Goal: Task Accomplishment & Management: Use online tool/utility

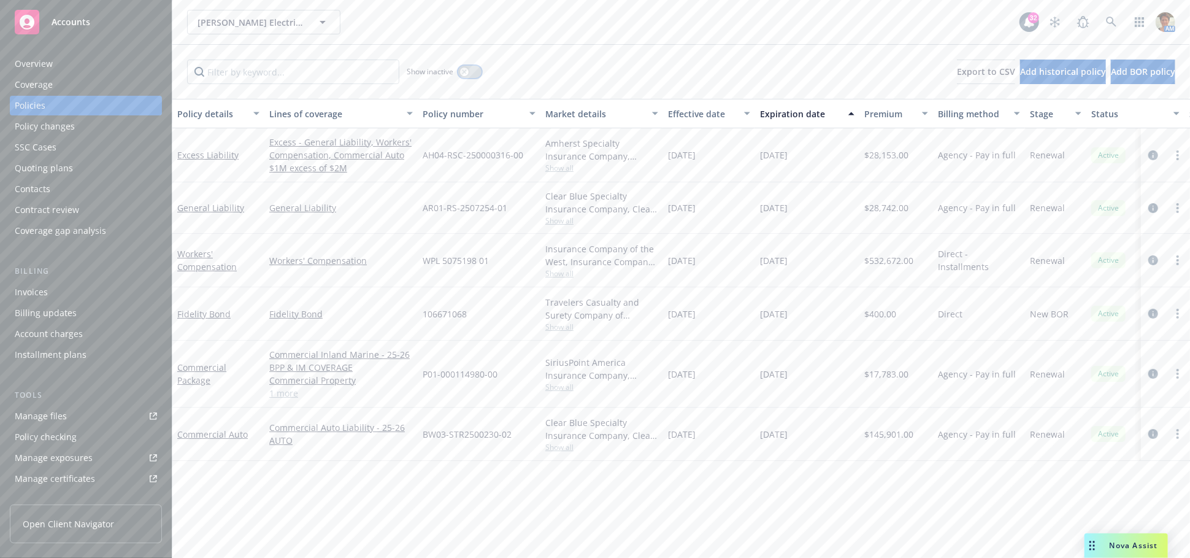
click at [466, 70] on icon "button" at bounding box center [464, 71] width 4 height 4
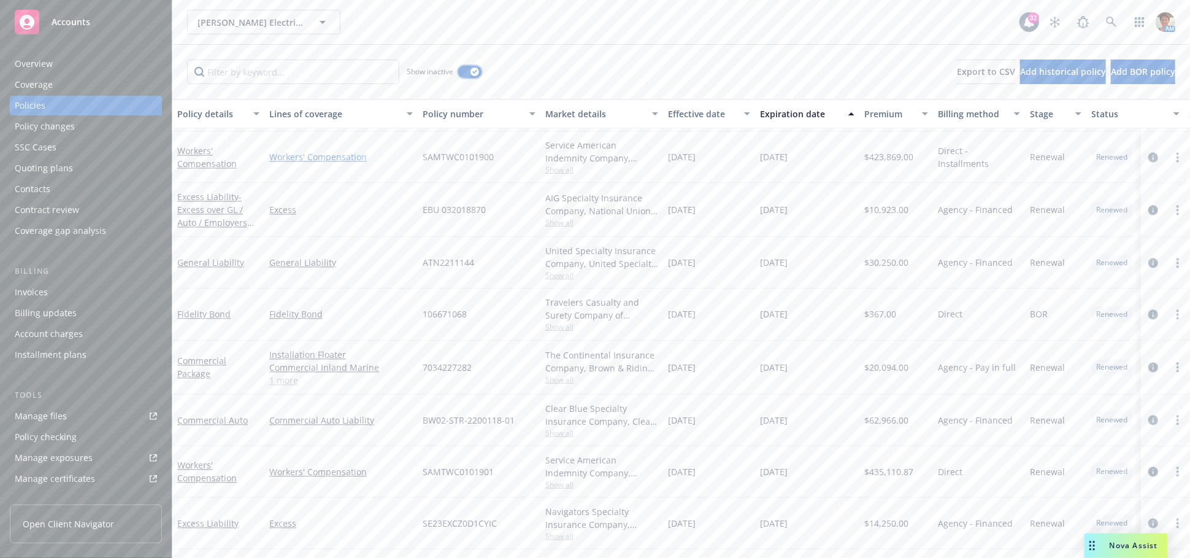
scroll to position [1635, 0]
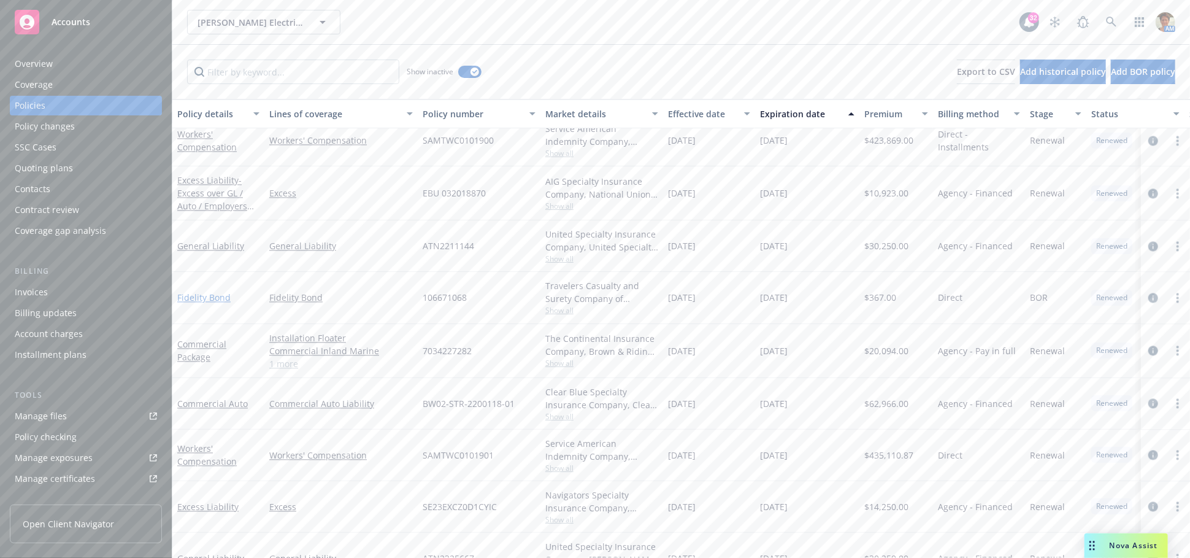
click at [215, 295] on link "Fidelity Bond" at bounding box center [203, 297] width 53 height 12
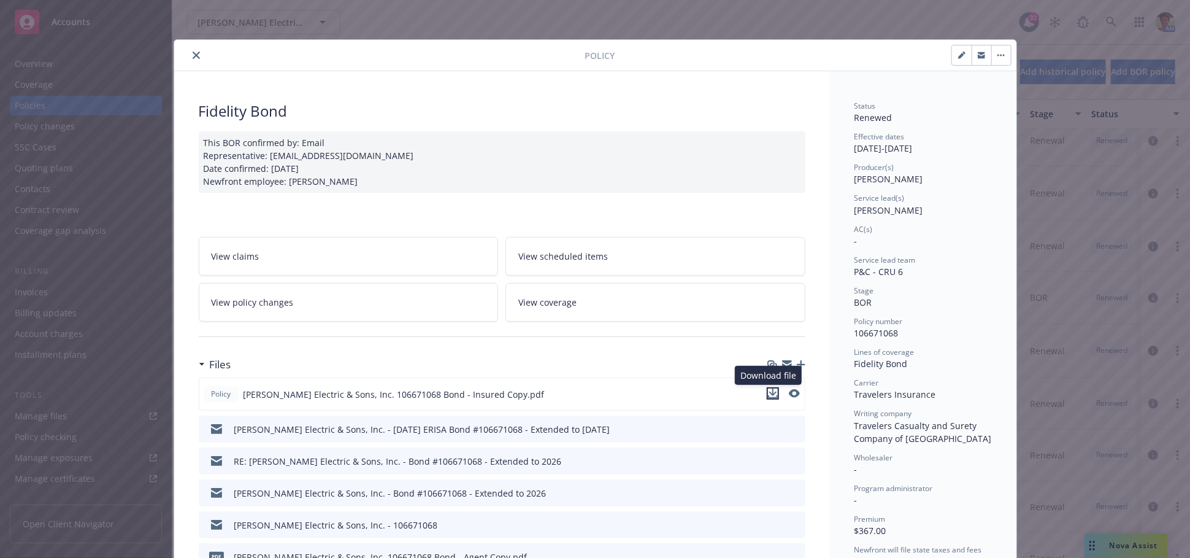
click at [768, 394] on icon "download file" at bounding box center [773, 393] width 10 height 10
click at [193, 56] on icon "close" at bounding box center [196, 55] width 7 height 7
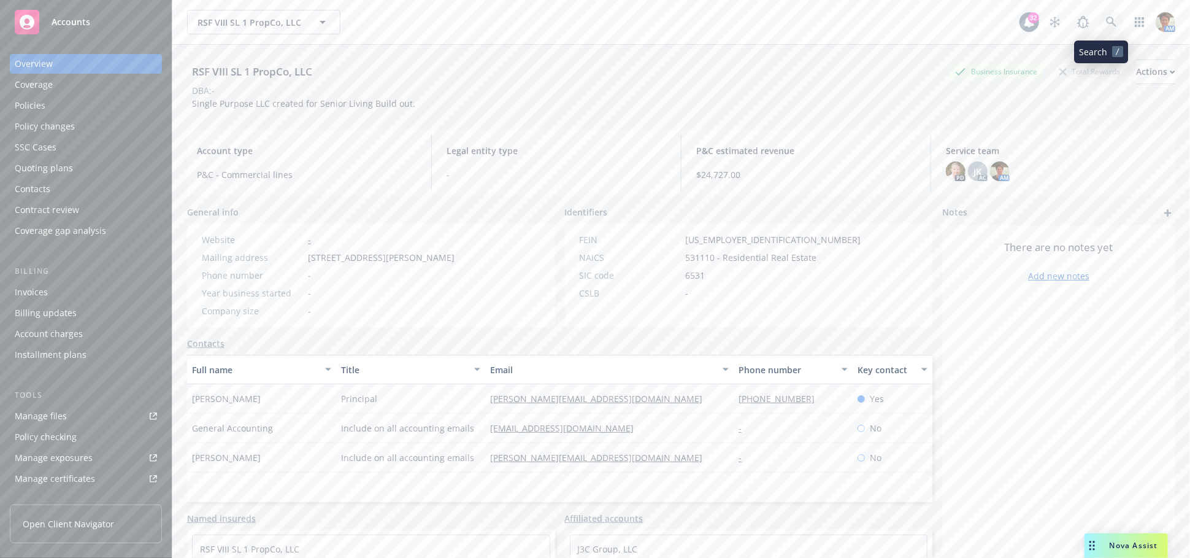
click at [1106, 21] on icon at bounding box center [1111, 22] width 11 height 11
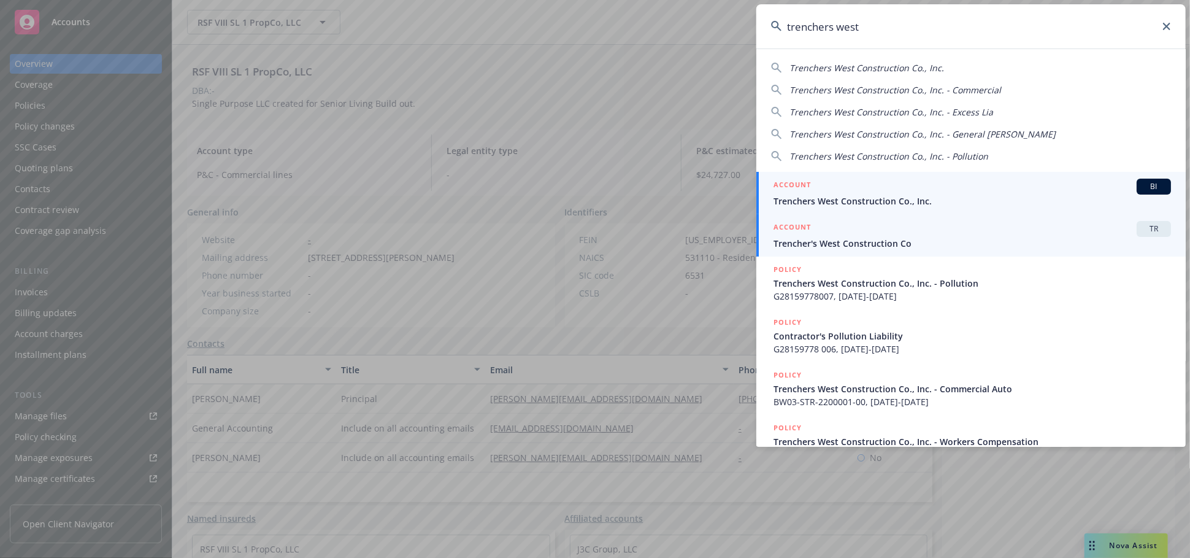
type input "trenchers west"
click at [897, 188] on div "ACCOUNT BI" at bounding box center [971, 186] width 397 height 16
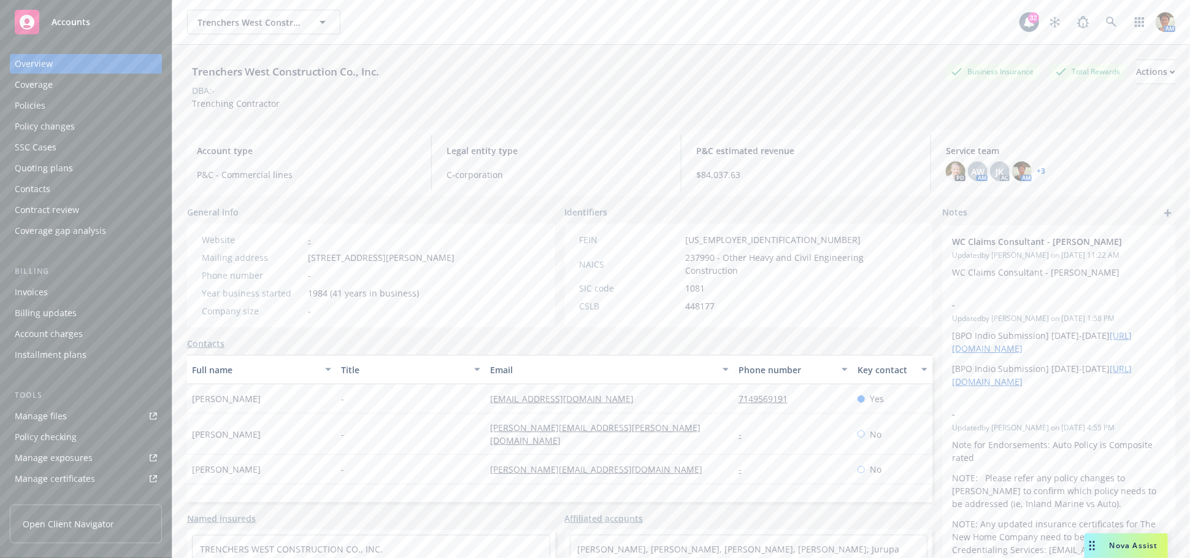
click at [31, 105] on div "Policies" at bounding box center [30, 106] width 31 height 20
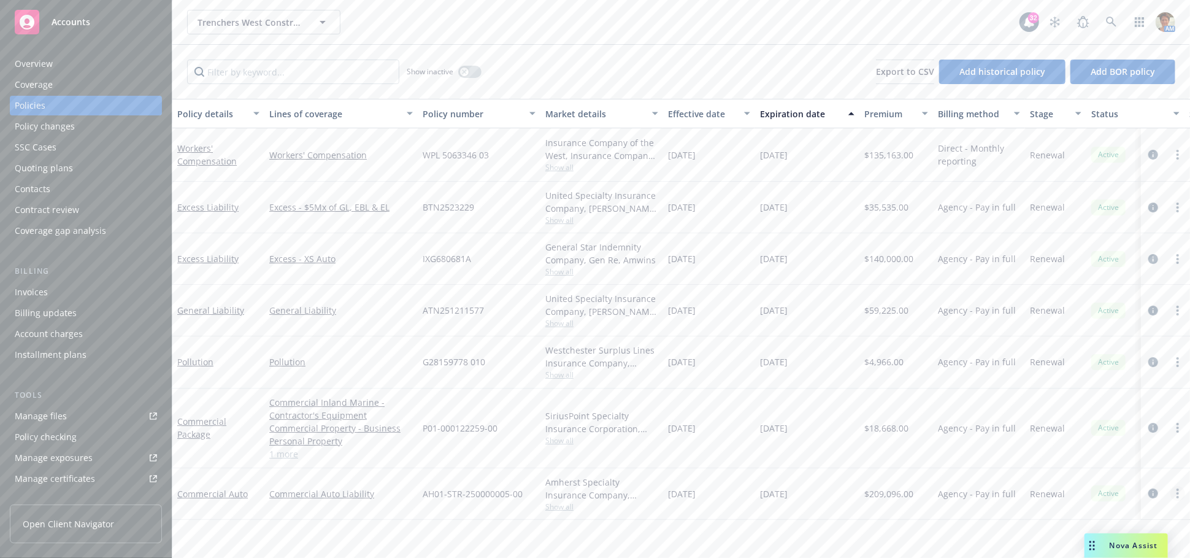
click at [1178, 498] on link "more" at bounding box center [1177, 493] width 15 height 15
click at [1103, 428] on link "Copy logging email" at bounding box center [1117, 430] width 144 height 25
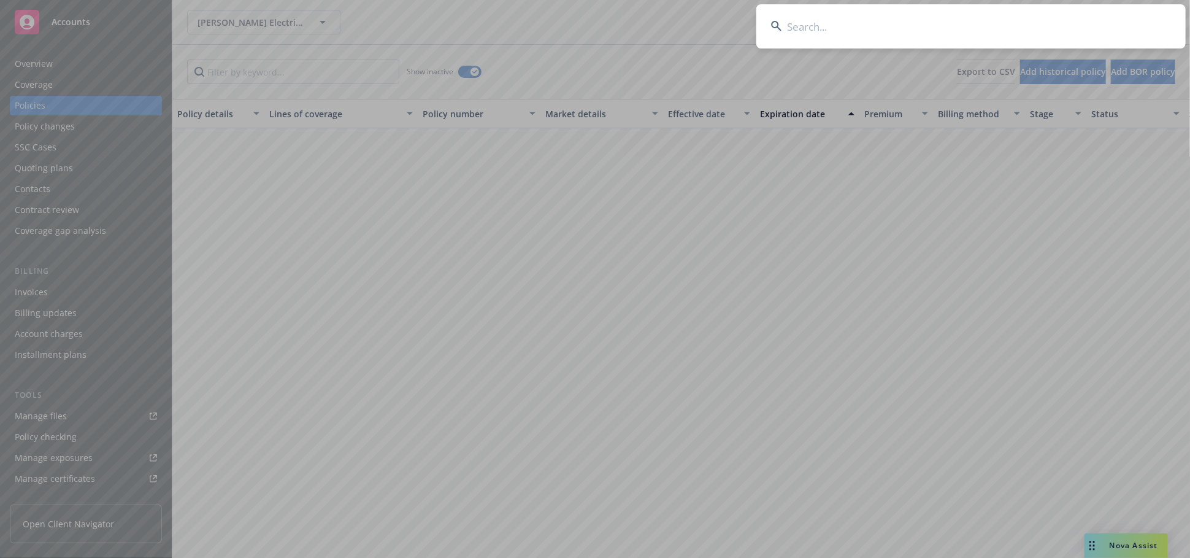
scroll to position [1635, 0]
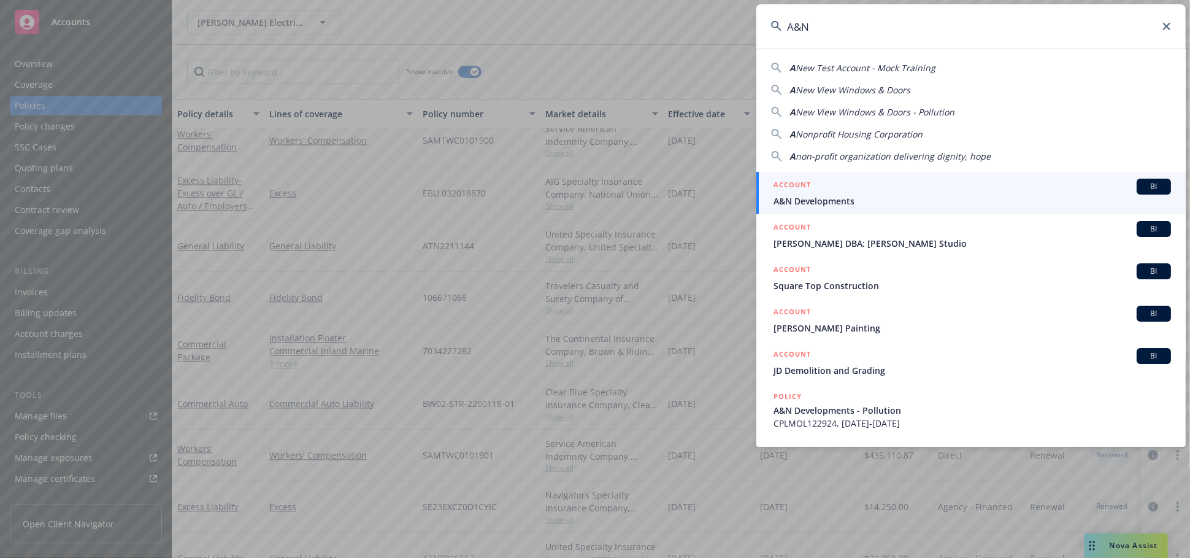
type input "A&N"
drag, startPoint x: 837, startPoint y: 204, endPoint x: 831, endPoint y: 201, distance: 7.2
click at [836, 204] on span "A&N Developments" at bounding box center [971, 200] width 397 height 13
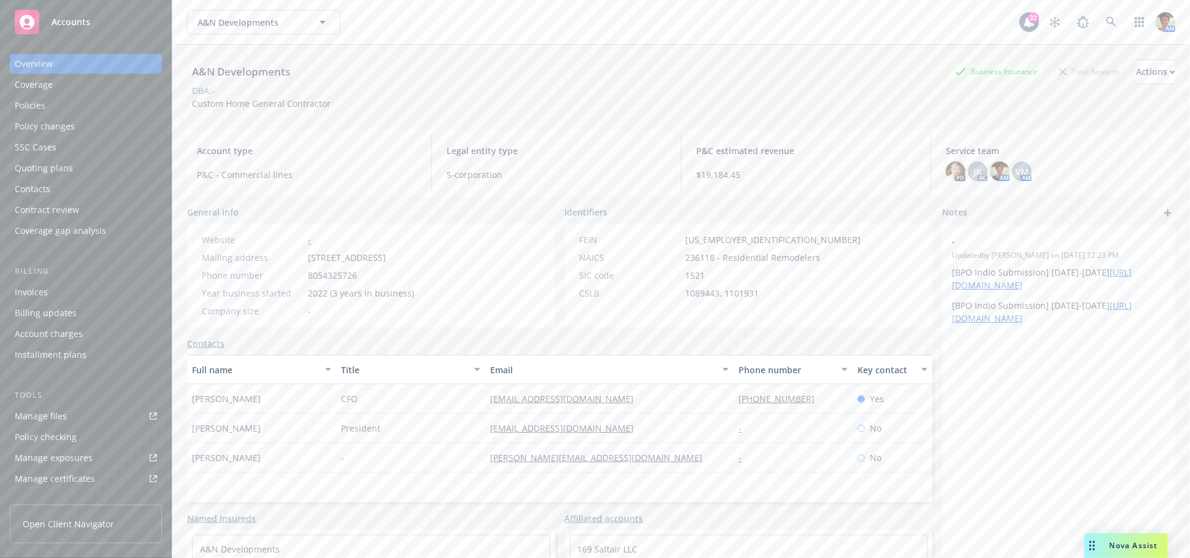
click at [61, 168] on div "Quoting plans" at bounding box center [44, 168] width 58 height 20
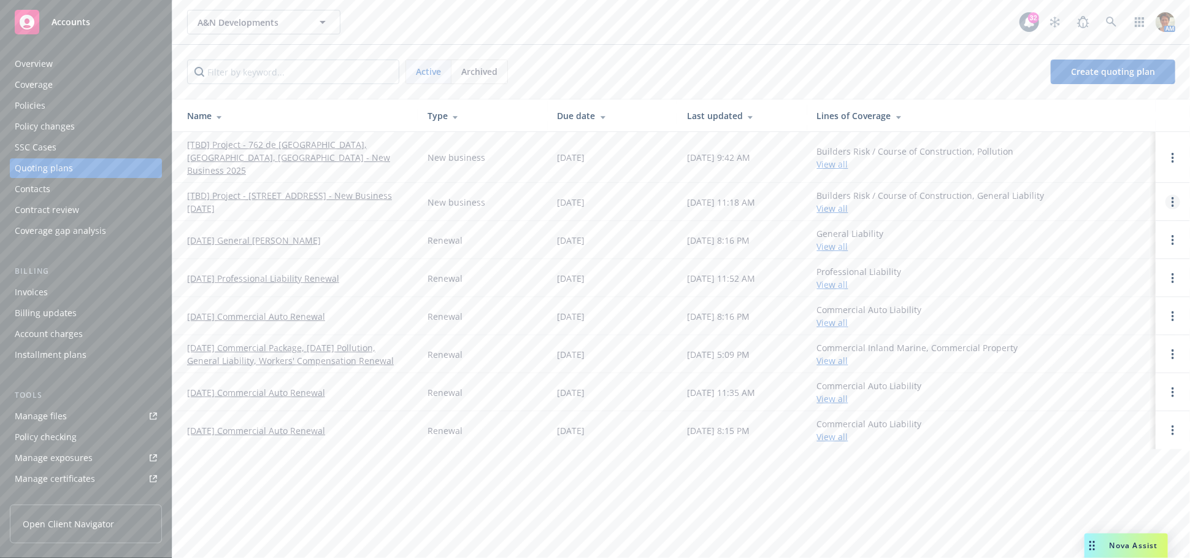
click at [1173, 204] on circle "Open options" at bounding box center [1173, 205] width 2 height 2
click at [1108, 108] on span "Copy logging email" at bounding box center [1109, 106] width 107 height 12
click at [1173, 156] on circle "Open options" at bounding box center [1173, 157] width 2 height 2
click at [1094, 68] on span "Copy logging email" at bounding box center [1109, 68] width 107 height 12
click at [242, 189] on link "[TBD] Project - [STREET_ADDRESS] - New Business [DATE]" at bounding box center [297, 202] width 221 height 26
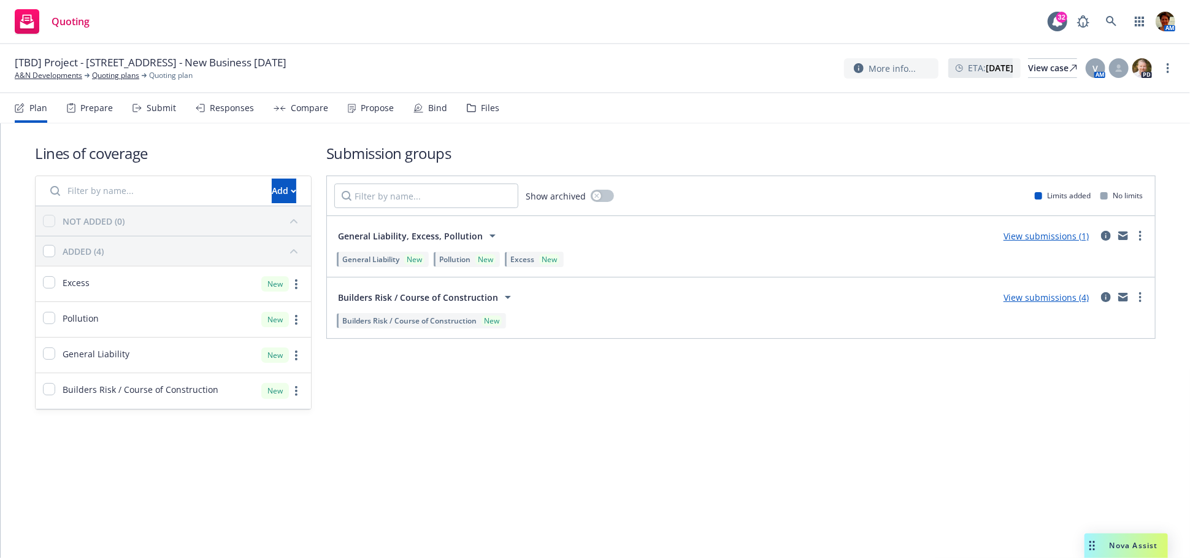
click at [372, 106] on div "Propose" at bounding box center [377, 108] width 33 height 10
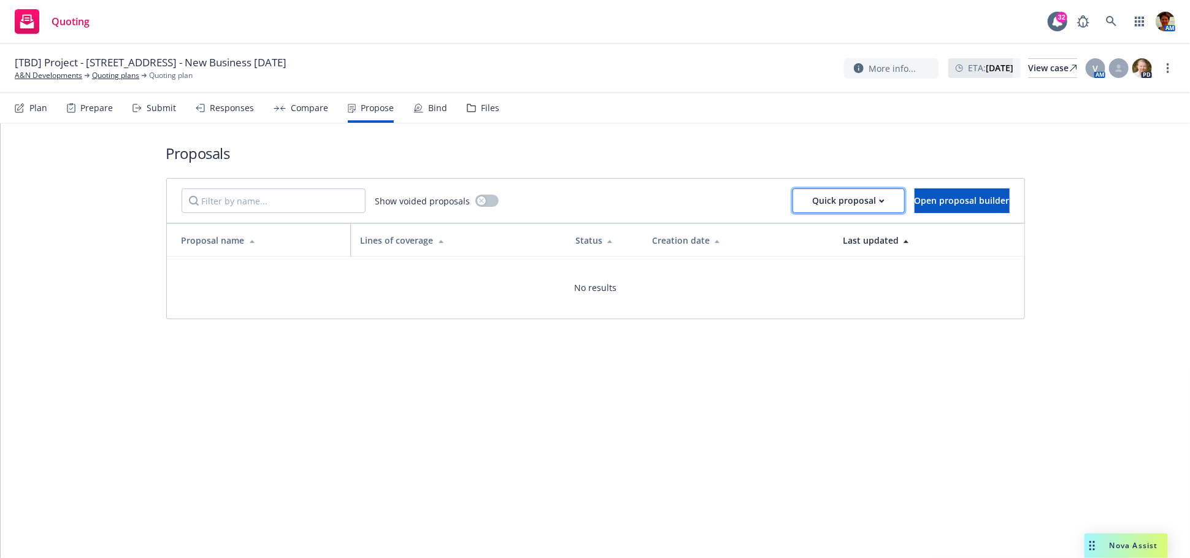
click at [824, 200] on div "Quick proposal" at bounding box center [849, 200] width 72 height 23
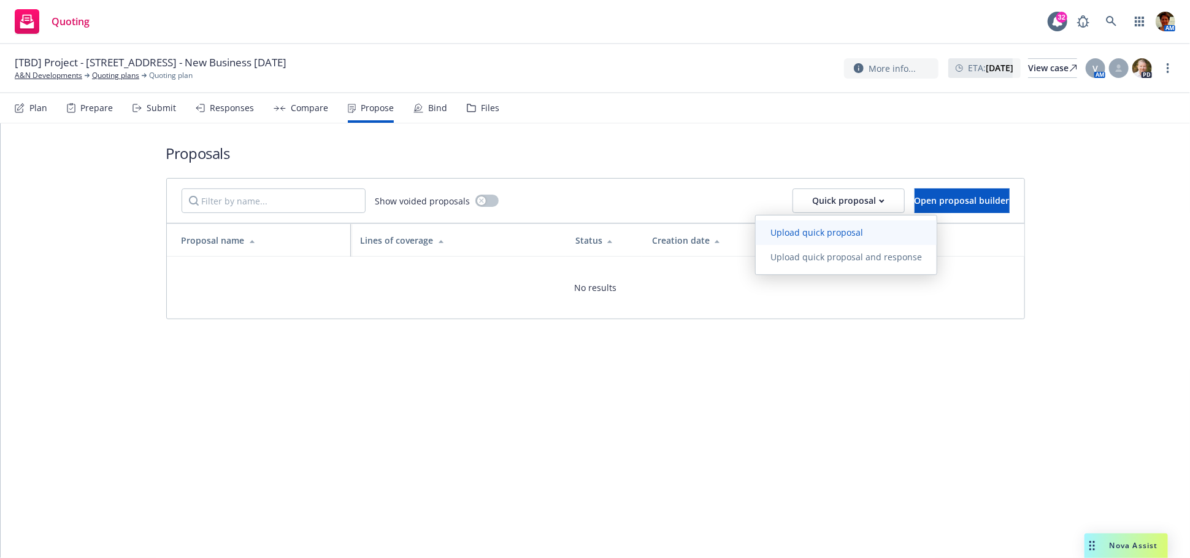
click at [835, 233] on span "Upload quick proposal" at bounding box center [817, 232] width 122 height 12
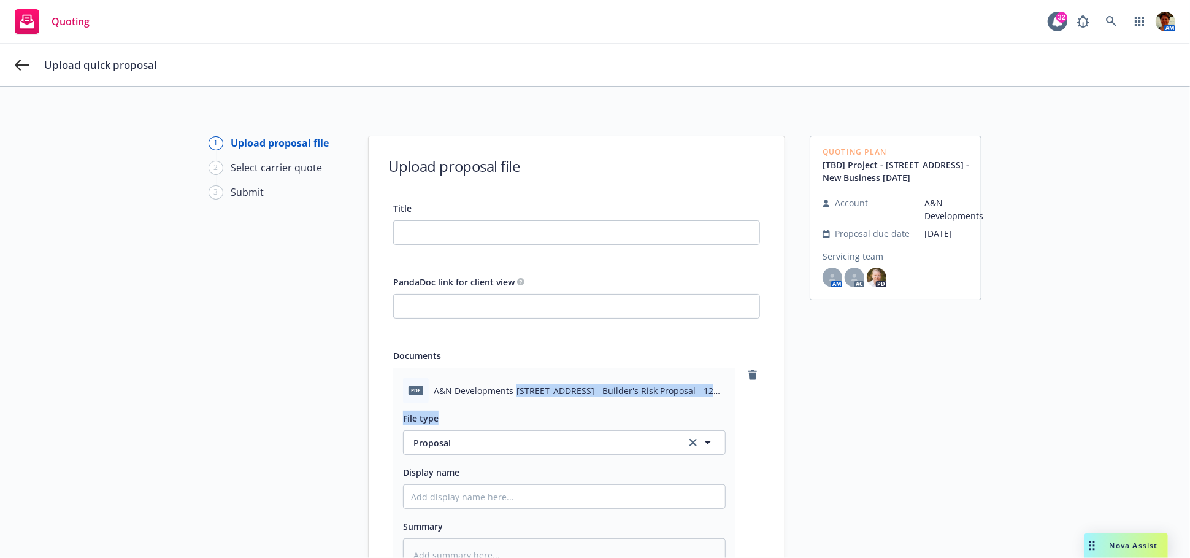
drag, startPoint x: 510, startPoint y: 390, endPoint x: 651, endPoint y: 419, distance: 144.6
click at [654, 415] on div "pdf A&N Developments-[STREET_ADDRESS] - Builder's Risk Proposal - 12 Months.pdf…" at bounding box center [564, 474] width 342 height 214
copy div "[STREET_ADDRESS] - Builder's Risk Proposal - 12 Months.pdf File type"
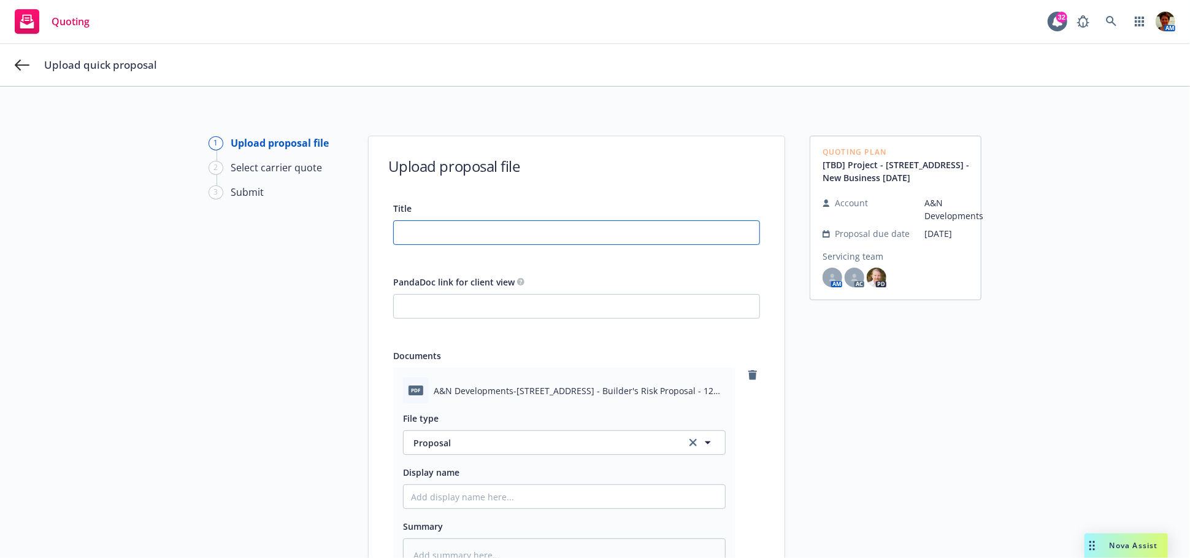
click at [534, 229] on input "Title" at bounding box center [577, 232] width 366 height 23
paste input "[STREET_ADDRESS] - Builder's Risk Proposal - 12 Months.pdf File type"
type input "[STREET_ADDRESS] - Builder's Risk Proposal - 12 Months.pdf File type"
type textarea "x"
type input "[STREET_ADDRESS] - Builder's Risk Proposal - 12 Months.pdf File typ"
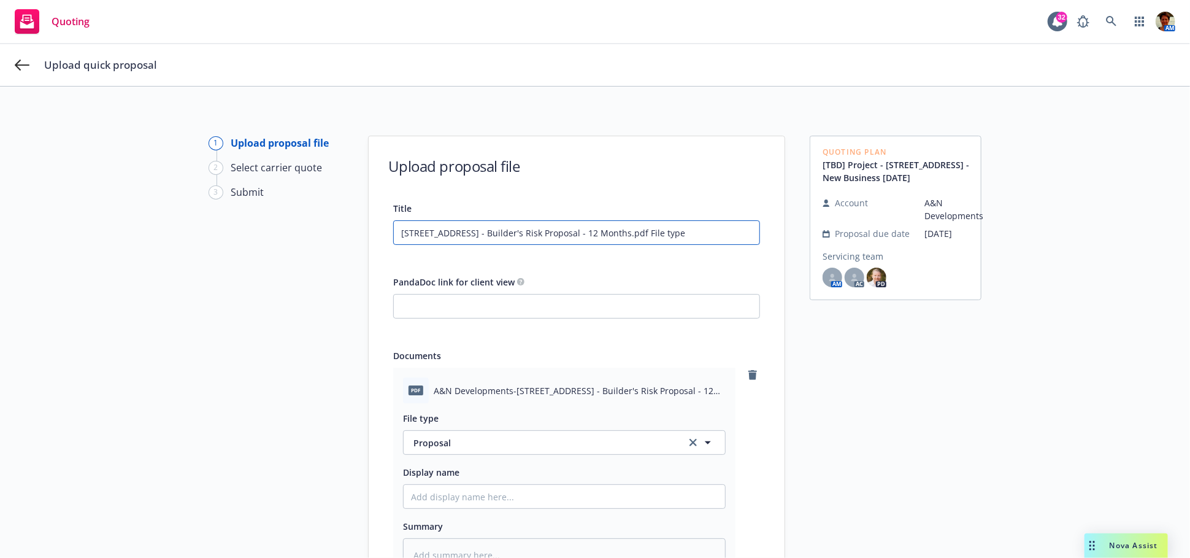
type textarea "x"
type input "[STREET_ADDRESS] - Builder's Risk Proposal - 12 Months.pdf File ty"
type textarea "x"
type input "[STREET_ADDRESS] - Builder's Risk Proposal - 12 Months.pdf File t"
type textarea "x"
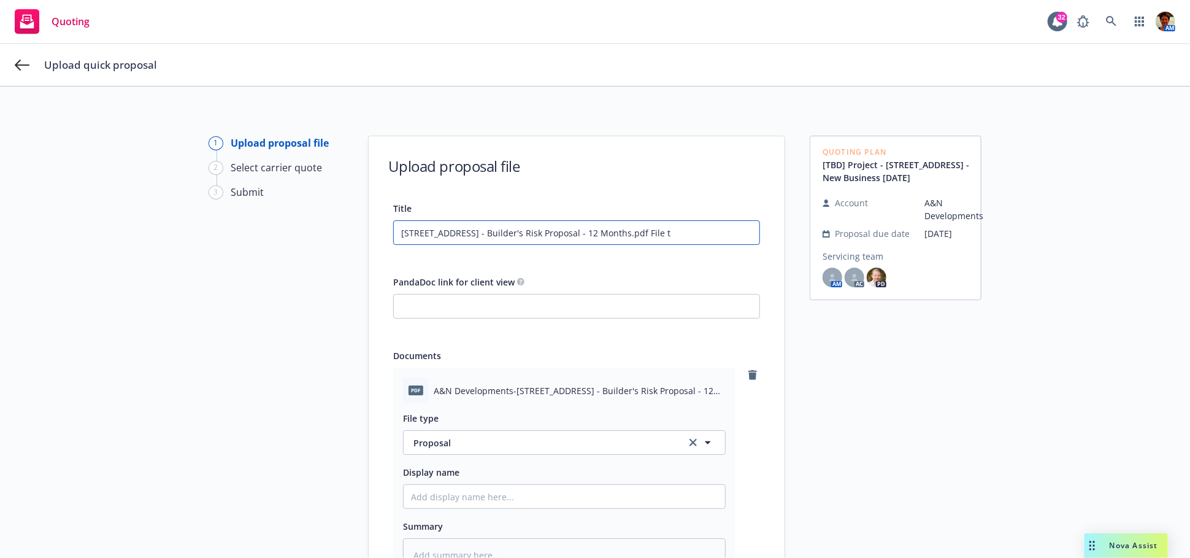
type input "426 N Swarthmore Ave - Builder's Risk Proposal - 12 Months.pdf File"
type textarea "x"
type input "426 N Swarthmore Ave - Builder's Risk Proposal - 12 Months.pdf File"
type textarea "x"
type input "426 N Swarthmore Ave - Builder's Risk Proposal - 12 Months.pdf Fil"
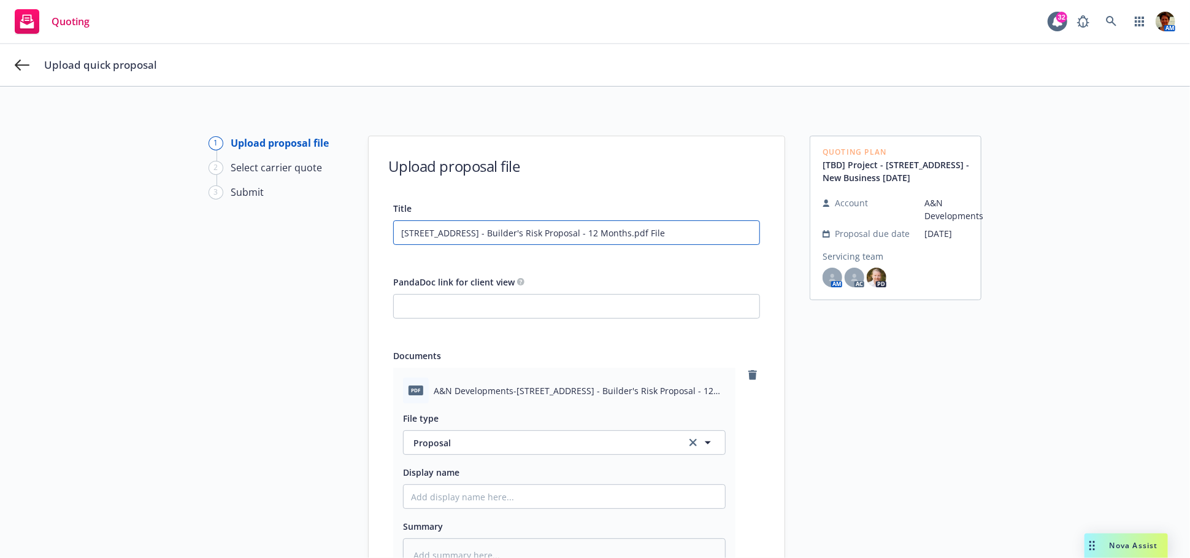
type textarea "x"
type input "426 N Swarthmore Ave - Builder's Risk Proposal - 12 Months.pdf Fi"
type textarea "x"
type input "426 N Swarthmore Ave - Builder's Risk Proposal - 12 Months.pdf F"
type textarea "x"
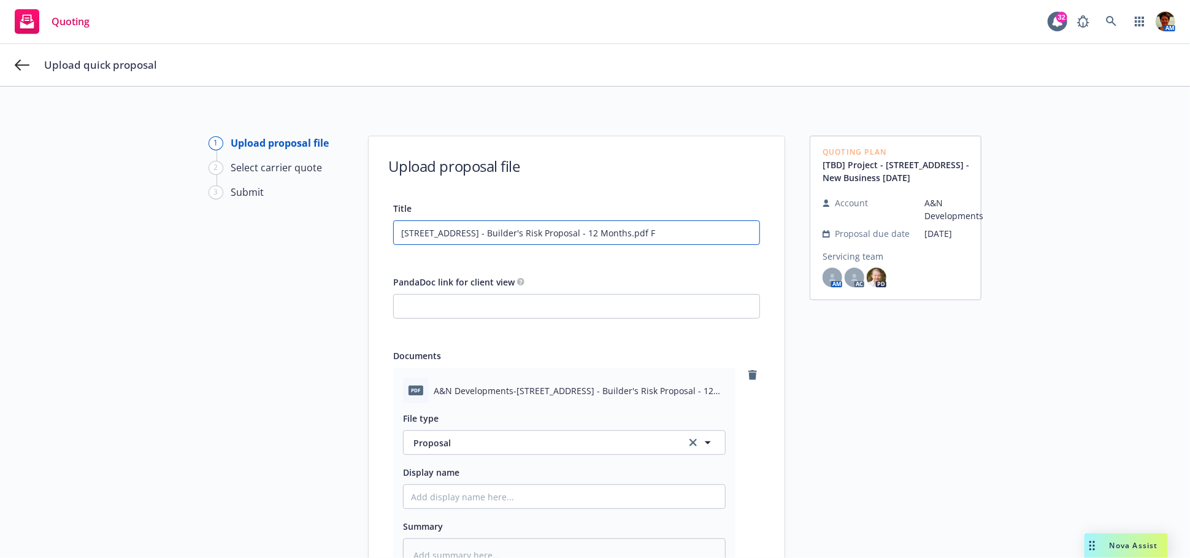
type input "426 N Swarthmore Ave - Builder's Risk Proposal - 12 Months.pdf"
type textarea "x"
type input "426 N Swarthmore Ave - Builder's Risk Proposal - 12 Months.pdf"
type textarea "x"
type input "426 N Swarthmore Ave - Builder's Risk Proposal - 12 Months.pd"
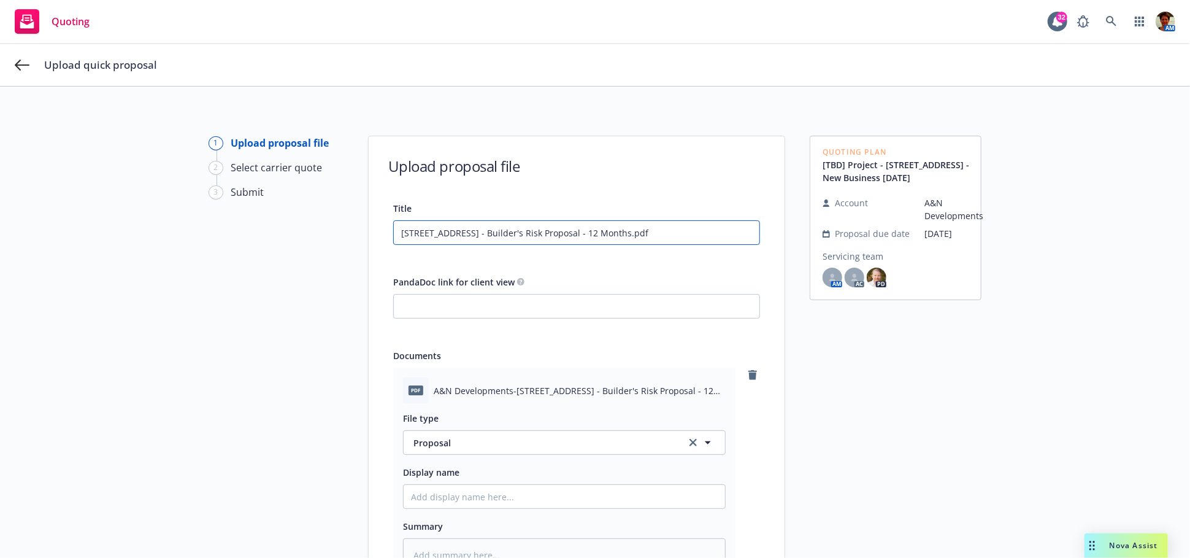
type textarea "x"
type input "426 N Swarthmore Ave - Builder's Risk Proposal - 12 Months.p"
type textarea "x"
type input "426 N Swarthmore Ave - Builder's Risk Proposal - 12 Months."
type textarea "x"
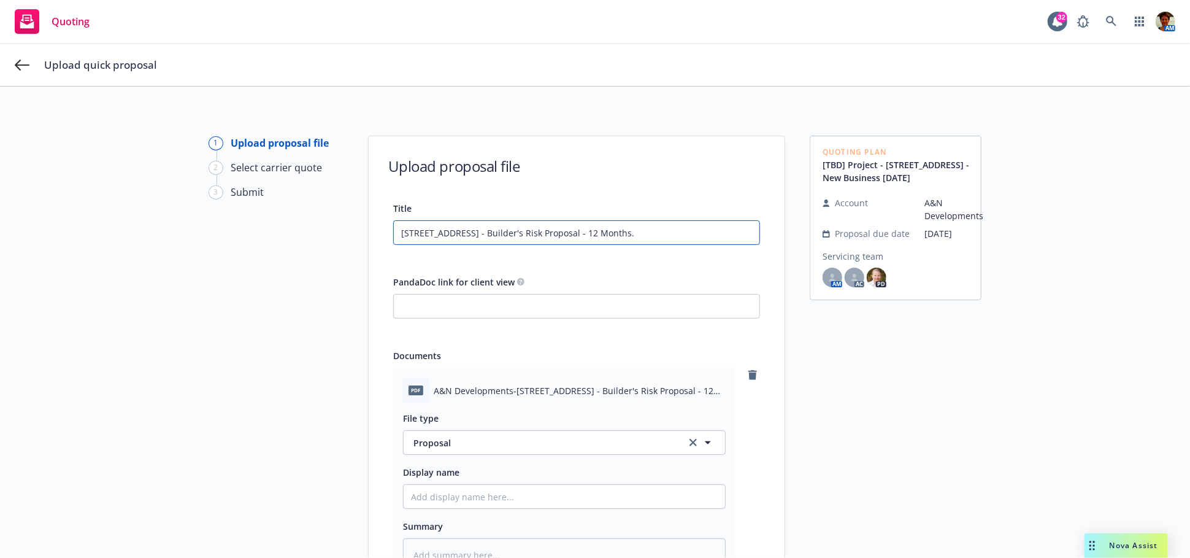
type input "426 N Swarthmore Ave - Builder's Risk Proposal - 12 Months"
type textarea "x"
drag, startPoint x: 646, startPoint y: 232, endPoint x: 362, endPoint y: 239, distance: 284.1
click at [369, 239] on div "Title 426 N Swarthmore Ave - Builder's Risk Proposal - 12 Months PandaDoc link …" at bounding box center [577, 413] width 416 height 424
type input "426 N Swarthmore Ave - Builder's Risk Proposal - 12 Months"
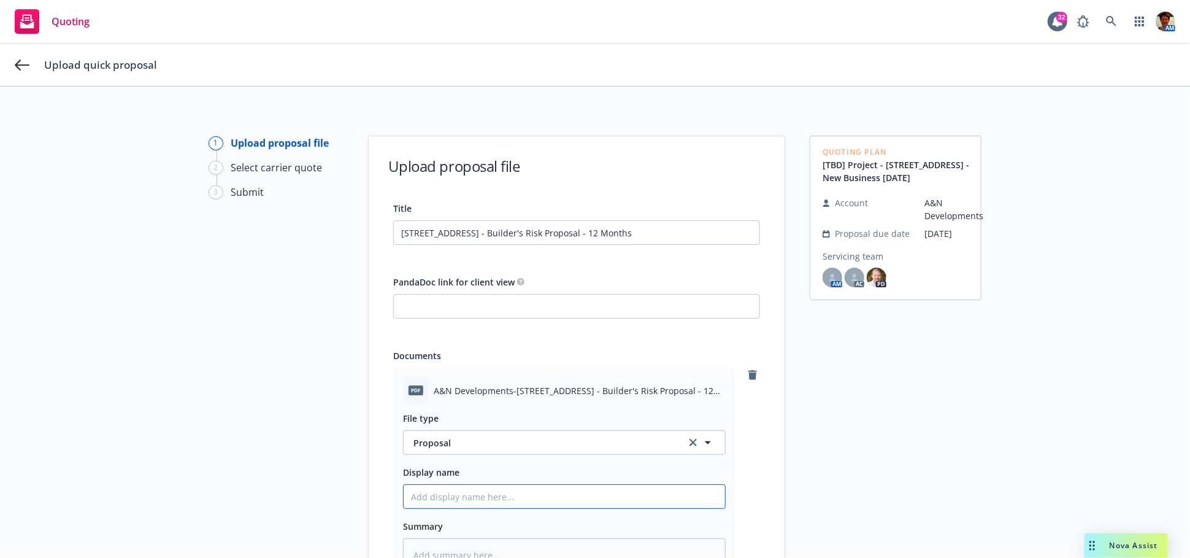
click at [478, 496] on input "Display name" at bounding box center [564, 496] width 321 height 23
paste input "426 N Swarthmore Ave - Builder's Risk Proposal - 12 Months"
type textarea "x"
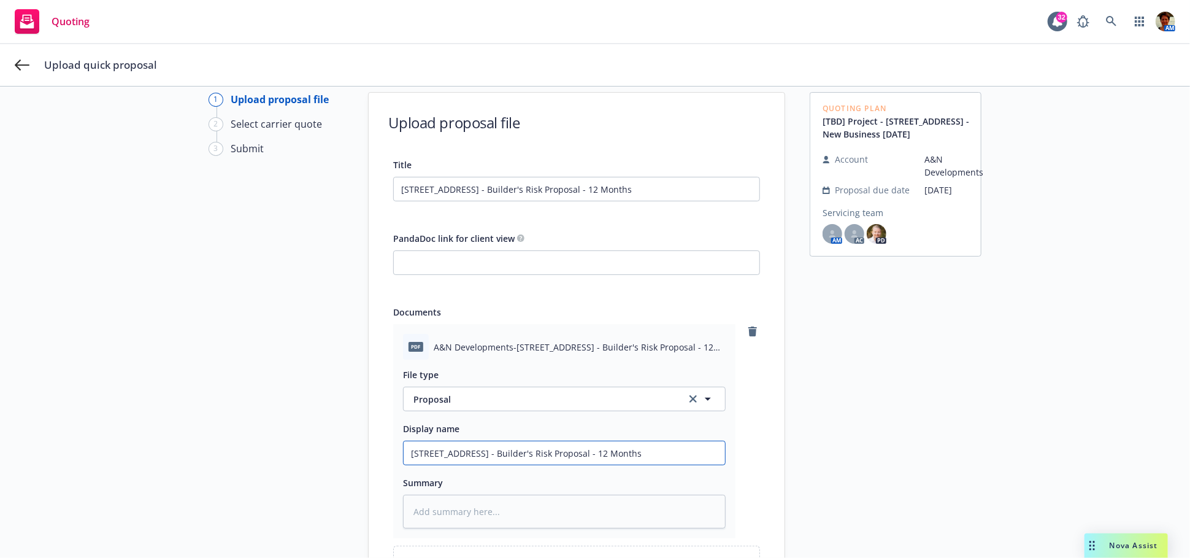
scroll to position [68, 0]
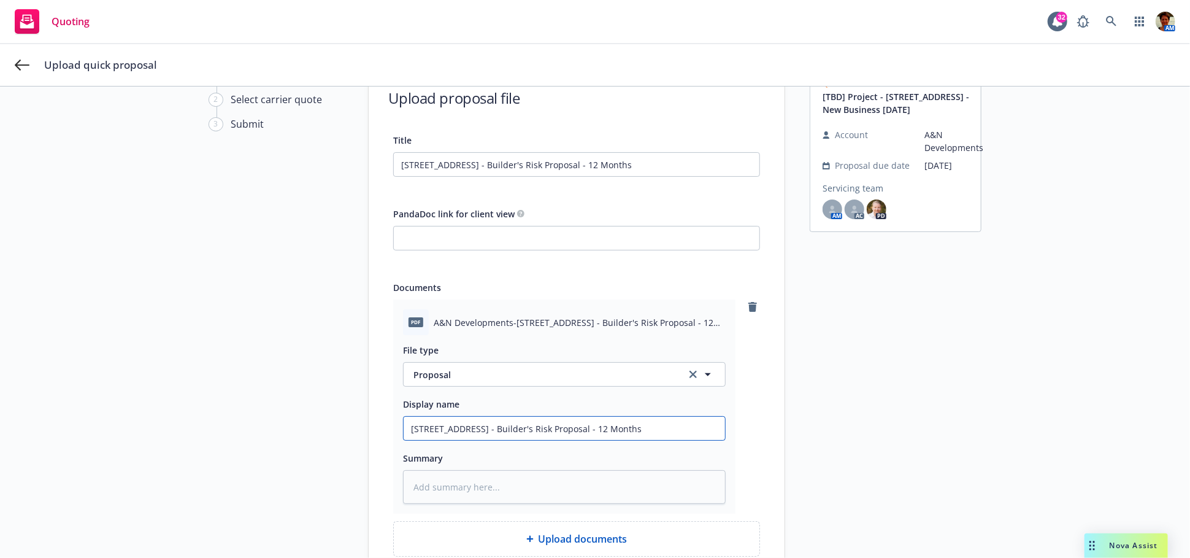
type input "426 N Swarthmore Ave - Builder's Risk Proposal - 12 Months"
click at [468, 483] on textarea at bounding box center [564, 487] width 323 height 34
paste textarea "426 N Swarthmore Ave - Builder's Risk Proposal - 12 Months"
type textarea "x"
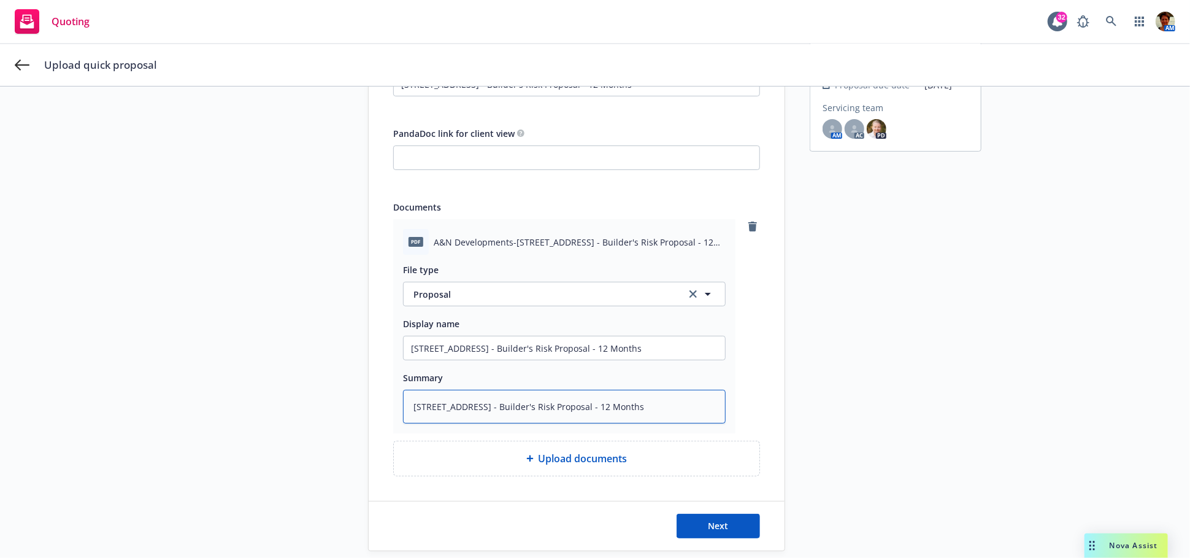
scroll to position [190, 0]
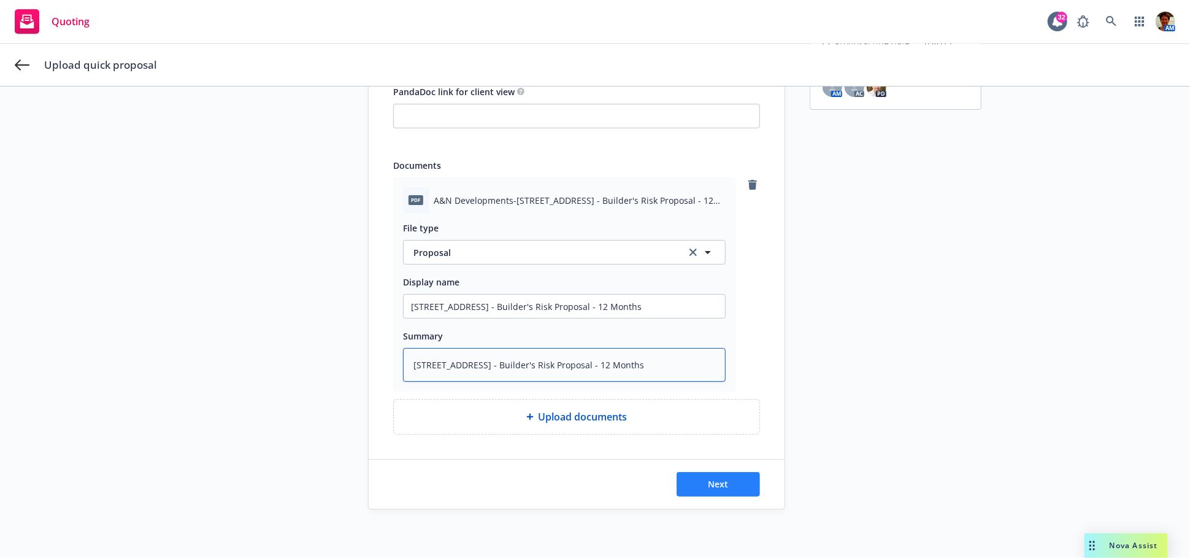
type textarea "426 N Swarthmore Ave - Builder's Risk Proposal - 12 Months"
click at [689, 475] on button "Next" at bounding box center [718, 484] width 83 height 25
type textarea "x"
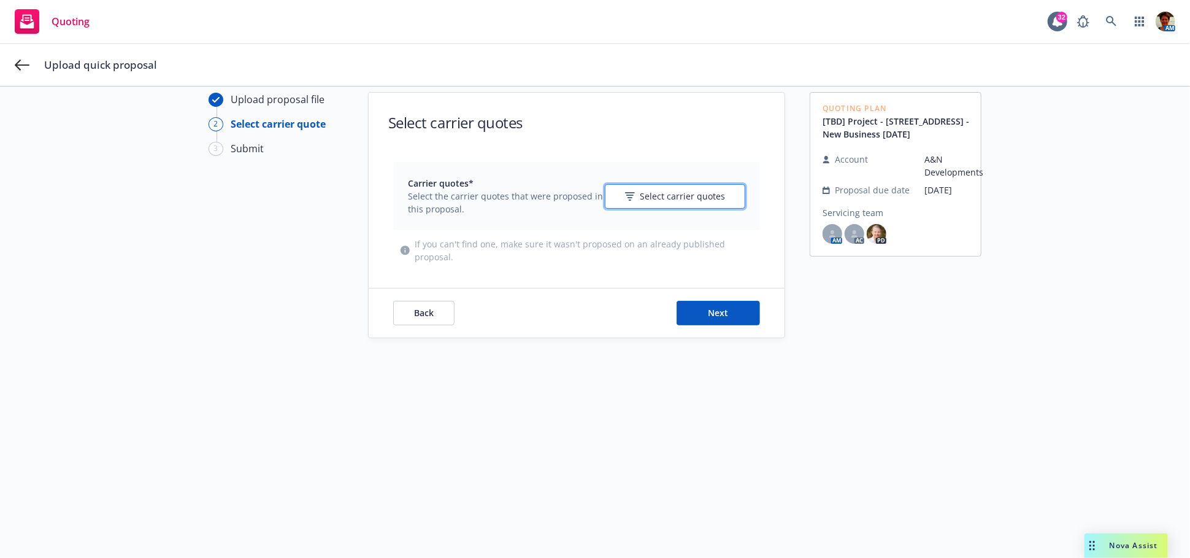
click at [694, 199] on span "Select carrier quotes" at bounding box center [682, 196] width 85 height 13
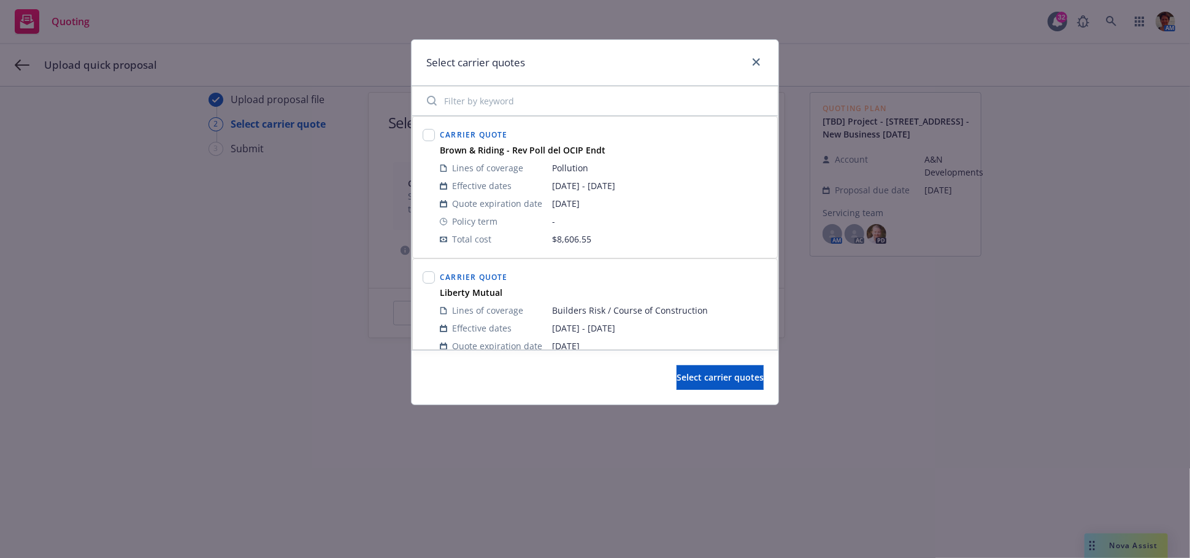
scroll to position [51, 0]
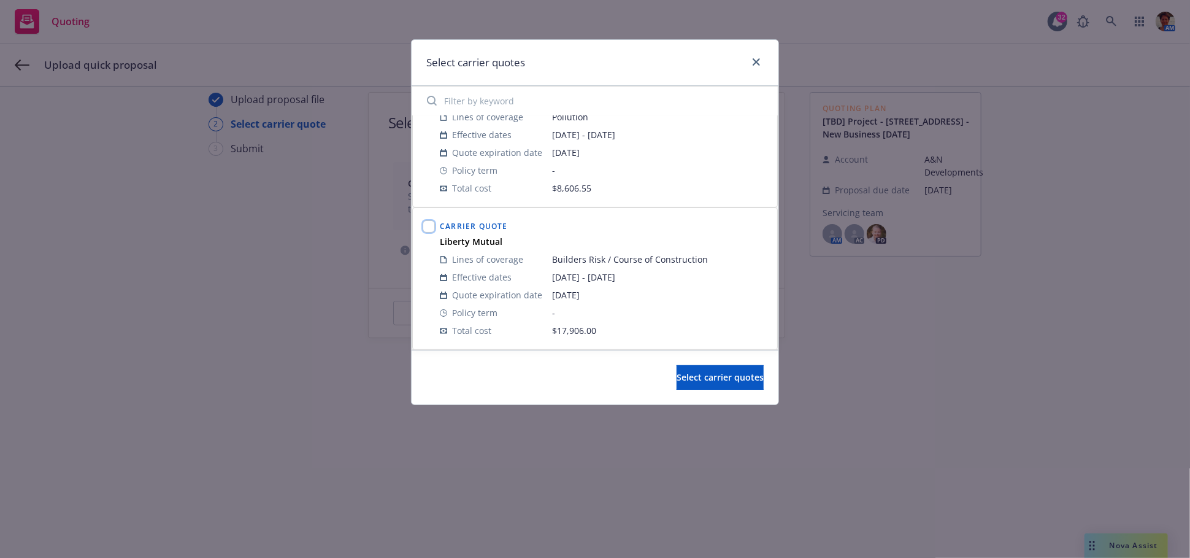
click at [429, 226] on input "checkbox" at bounding box center [429, 226] width 12 height 12
click at [428, 223] on input "checkbox" at bounding box center [429, 226] width 12 height 12
checkbox input "false"
drag, startPoint x: 757, startPoint y: 61, endPoint x: 783, endPoint y: 93, distance: 40.5
click at [757, 62] on icon "close" at bounding box center [756, 61] width 7 height 7
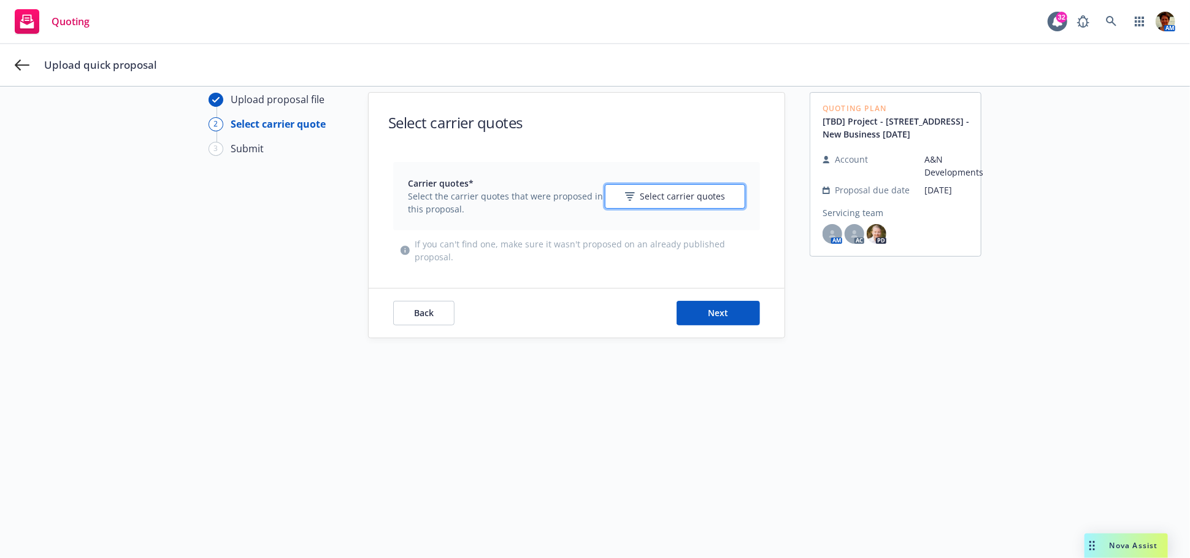
click at [669, 201] on span "Select carrier quotes" at bounding box center [682, 196] width 85 height 13
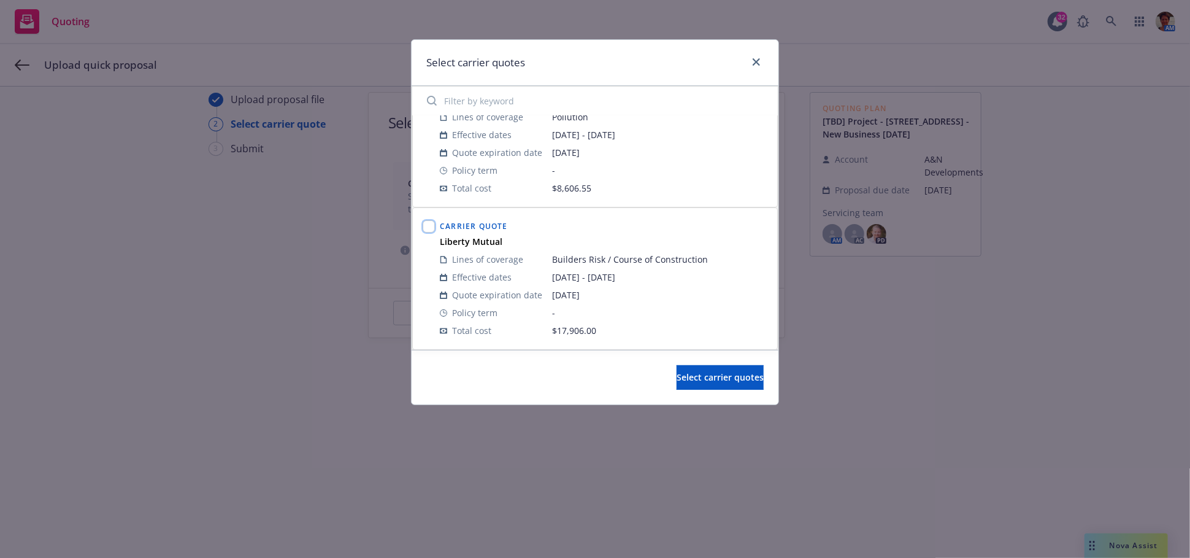
drag, startPoint x: 430, startPoint y: 226, endPoint x: 510, endPoint y: 293, distance: 103.7
click at [431, 228] on input "checkbox" at bounding box center [429, 226] width 12 height 12
checkbox input "true"
click at [699, 378] on span "Select carrier quotes" at bounding box center [720, 377] width 87 height 12
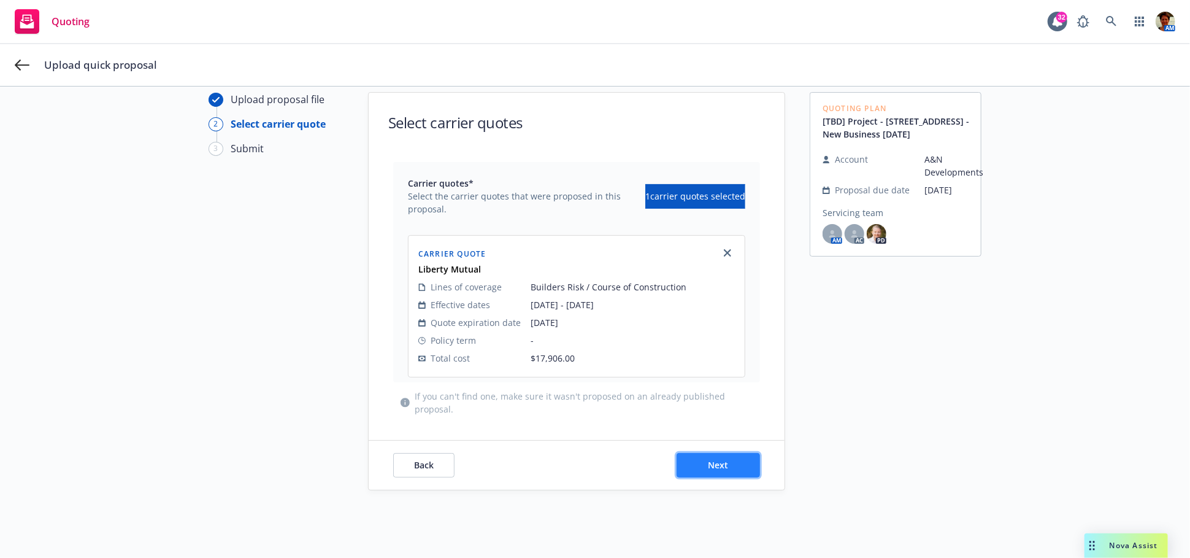
click at [734, 462] on button "Next" at bounding box center [718, 465] width 83 height 25
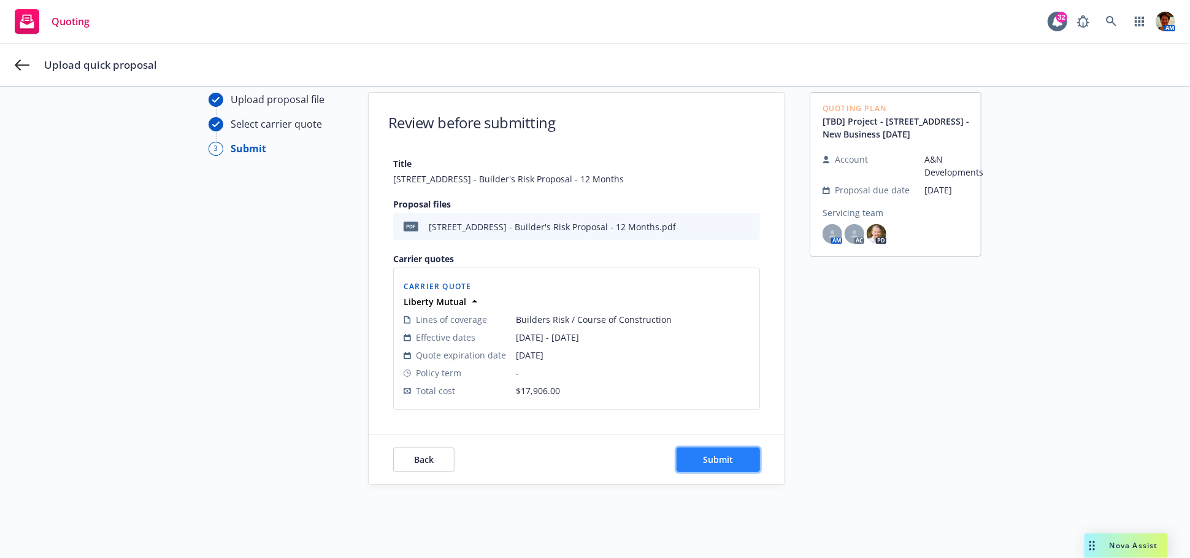
click at [719, 454] on span "Submit" at bounding box center [719, 459] width 30 height 12
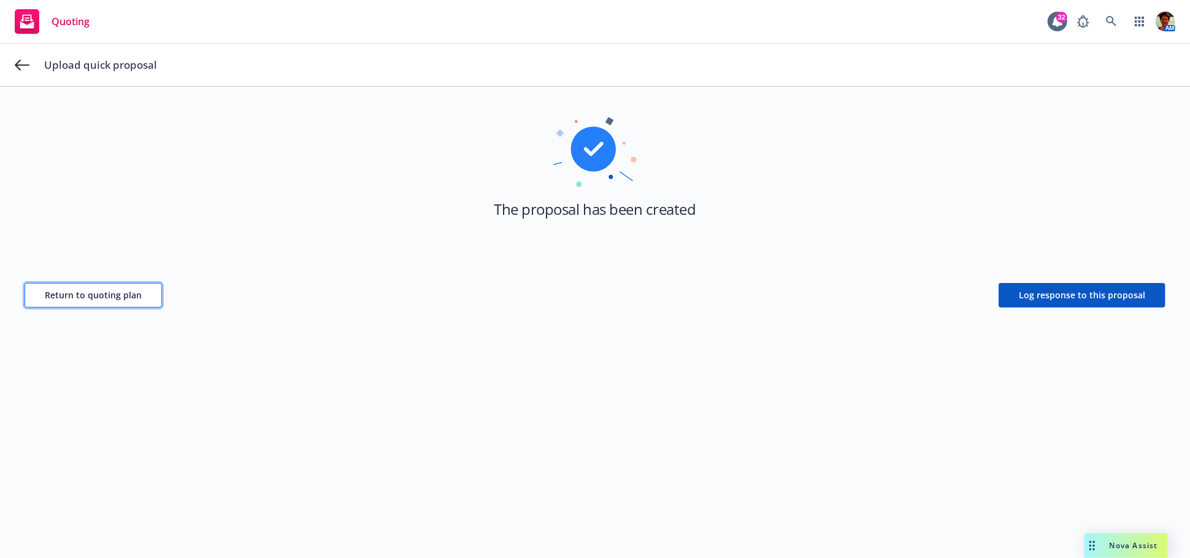
click at [91, 298] on span "Return to quoting plan" at bounding box center [93, 295] width 97 height 12
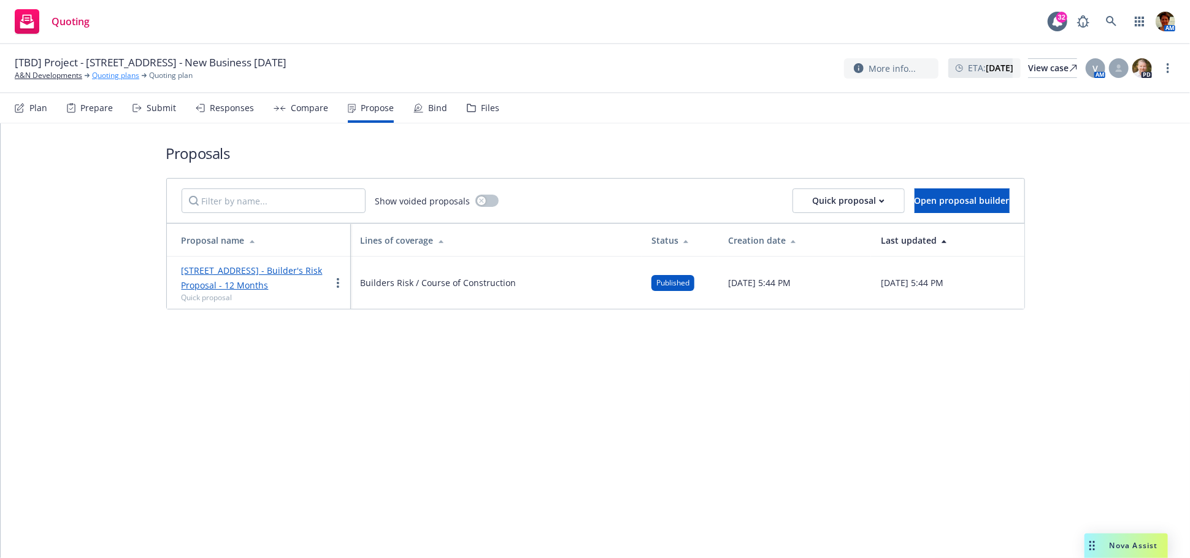
click at [131, 77] on link "Quoting plans" at bounding box center [115, 75] width 47 height 11
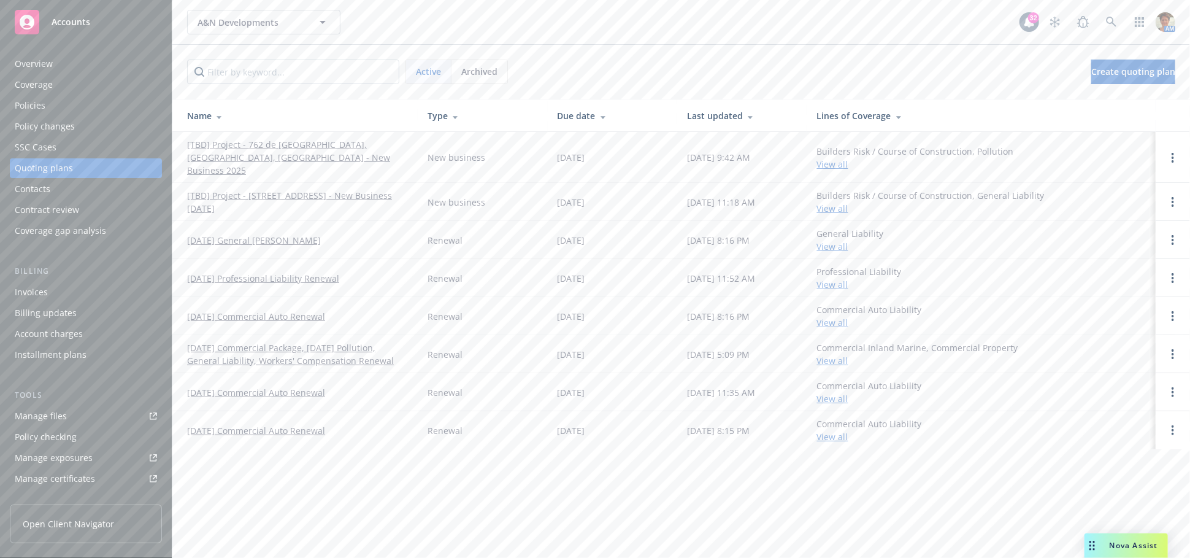
click at [224, 141] on link "[TBD] Project - 762 de [GEOGRAPHIC_DATA], [GEOGRAPHIC_DATA], [GEOGRAPHIC_DATA] …" at bounding box center [297, 157] width 221 height 39
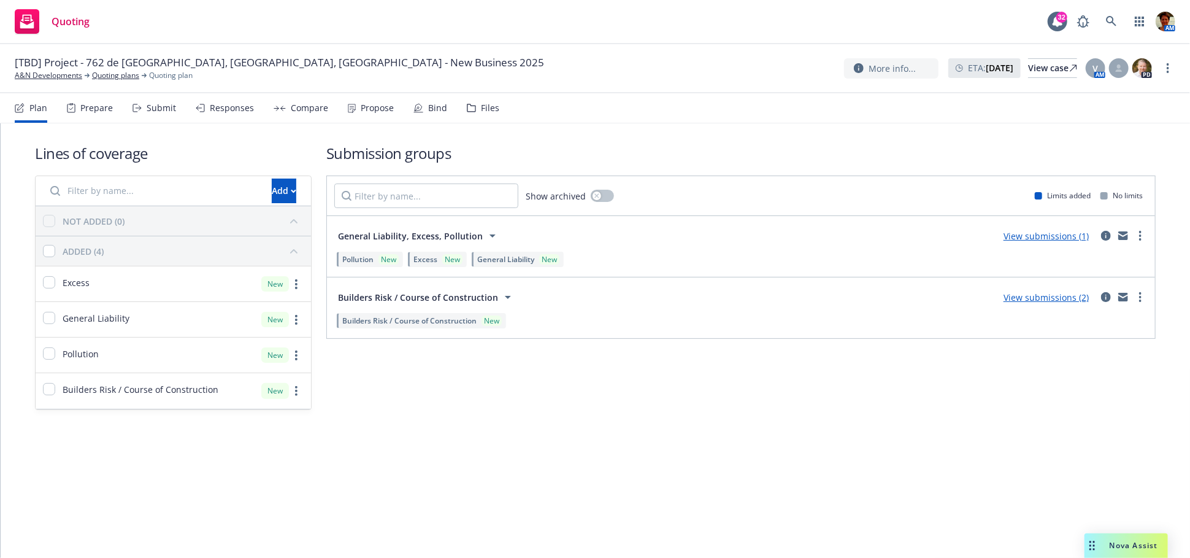
drag, startPoint x: 158, startPoint y: 110, endPoint x: 169, endPoint y: 116, distance: 11.8
click at [158, 110] on div "Submit" at bounding box center [161, 108] width 29 height 10
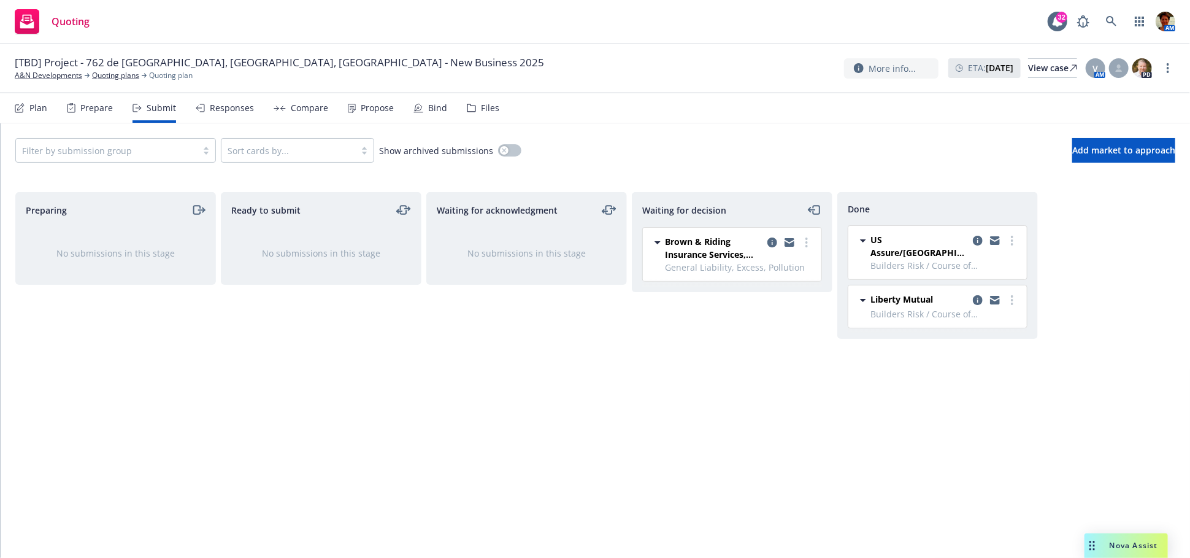
click at [205, 113] on div "Responses" at bounding box center [225, 107] width 58 height 29
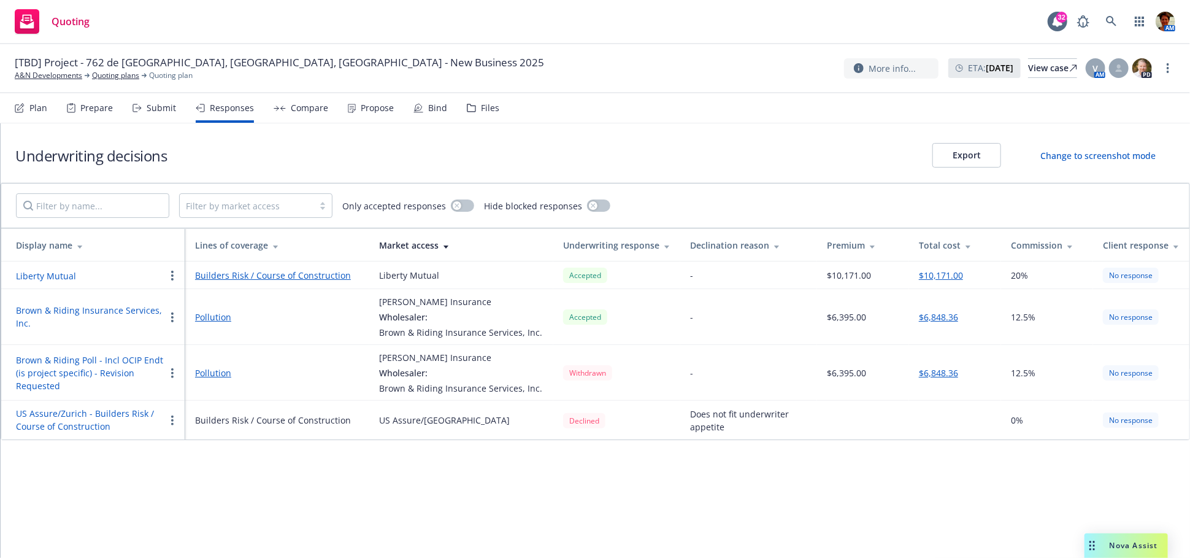
click at [378, 107] on div "Propose" at bounding box center [377, 108] width 33 height 10
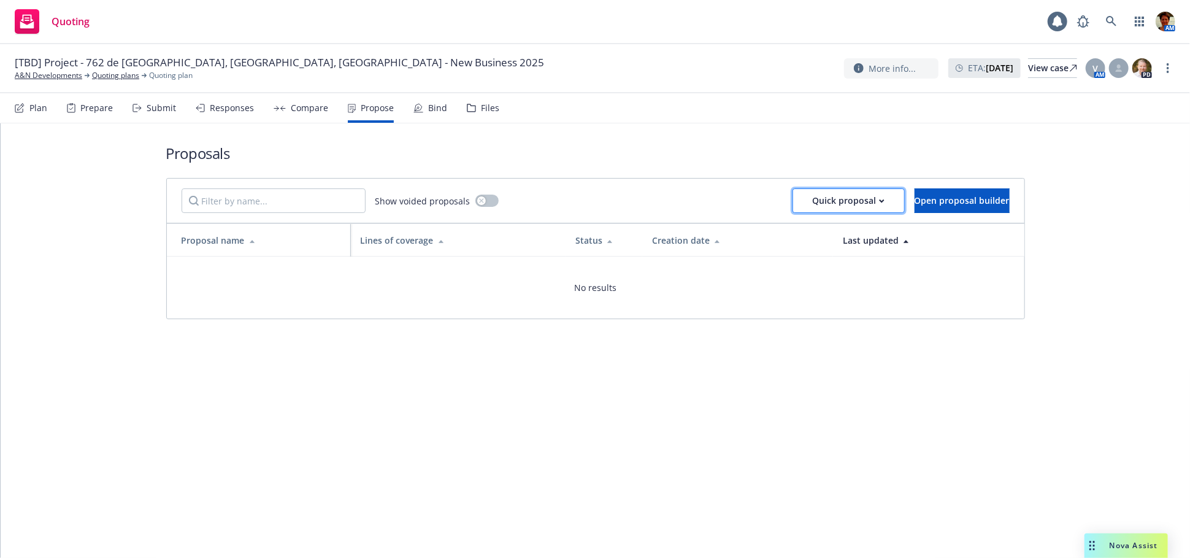
click at [816, 203] on div "Quick proposal" at bounding box center [849, 200] width 72 height 23
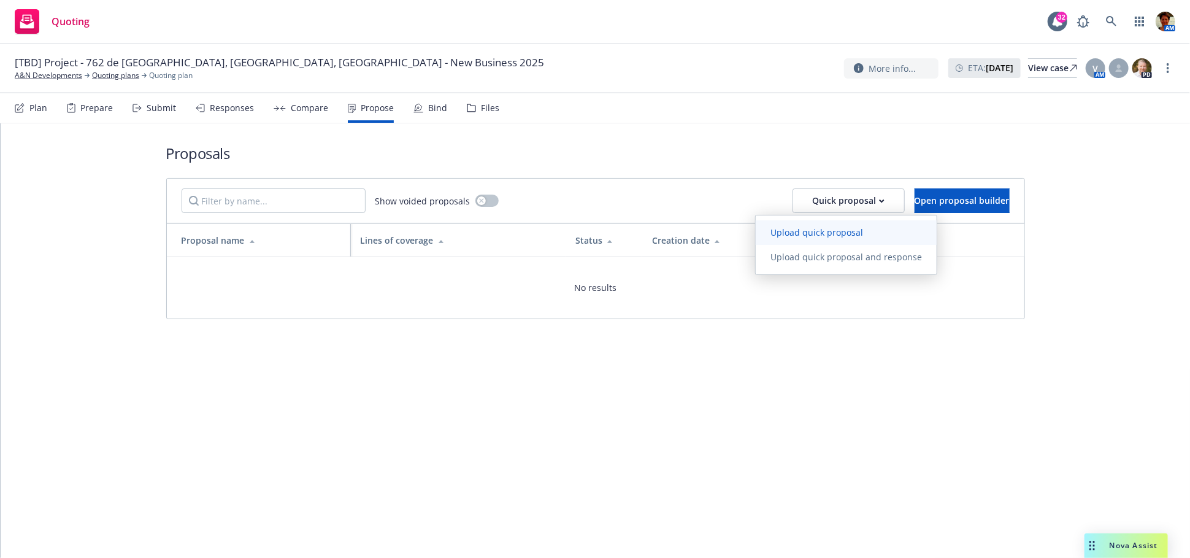
click at [796, 230] on span "Upload quick proposal" at bounding box center [817, 232] width 122 height 12
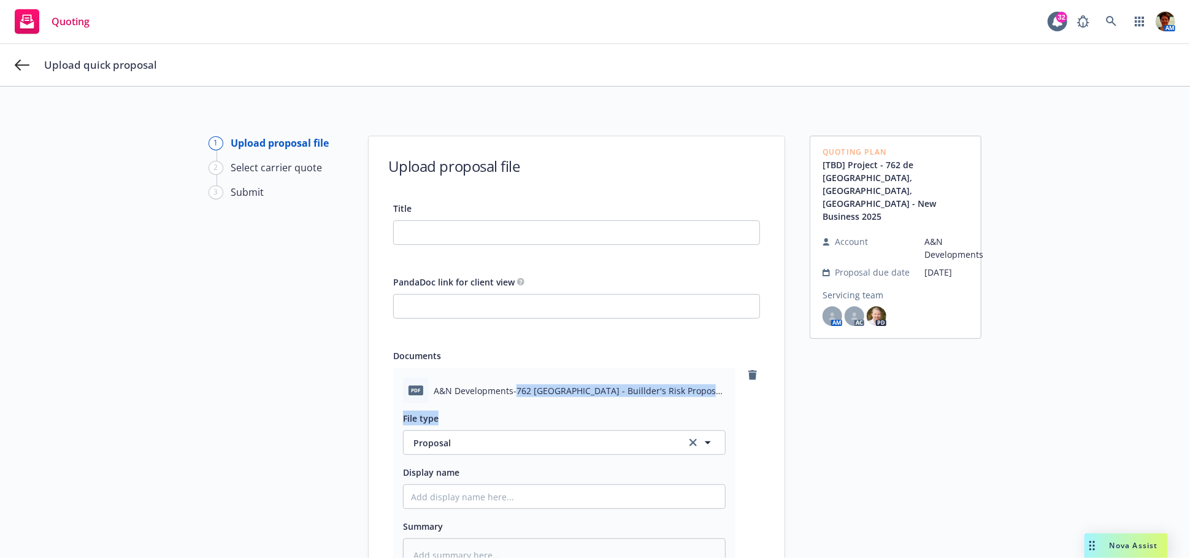
drag, startPoint x: 511, startPoint y: 391, endPoint x: 673, endPoint y: 404, distance: 163.0
click at [673, 404] on div "pdf A&N Developments-762 Via De La Paz - Buillder's Risk Proposal - 12 Months.p…" at bounding box center [564, 474] width 342 height 214
copy div "762 Via De La Paz - Buillder's Risk Proposal - 12 Months.pdf File type"
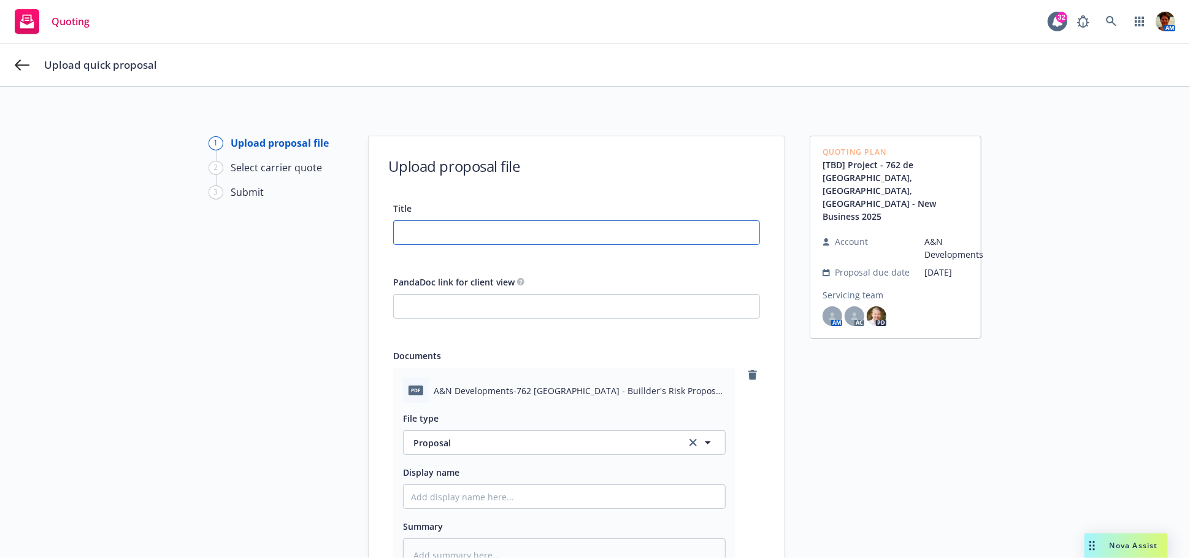
click at [489, 236] on input "Title" at bounding box center [577, 232] width 366 height 23
paste input "762 Via De La Paz - Buillder's Risk Proposal - 12 Months.pdf File type"
type input "762 Via De La Paz - Buillder's Risk Proposal - 12 Months.pdf File type"
type textarea "x"
type input "762 Via De La Paz - Buillder's Risk Proposal - 12 Months.pdf File typ"
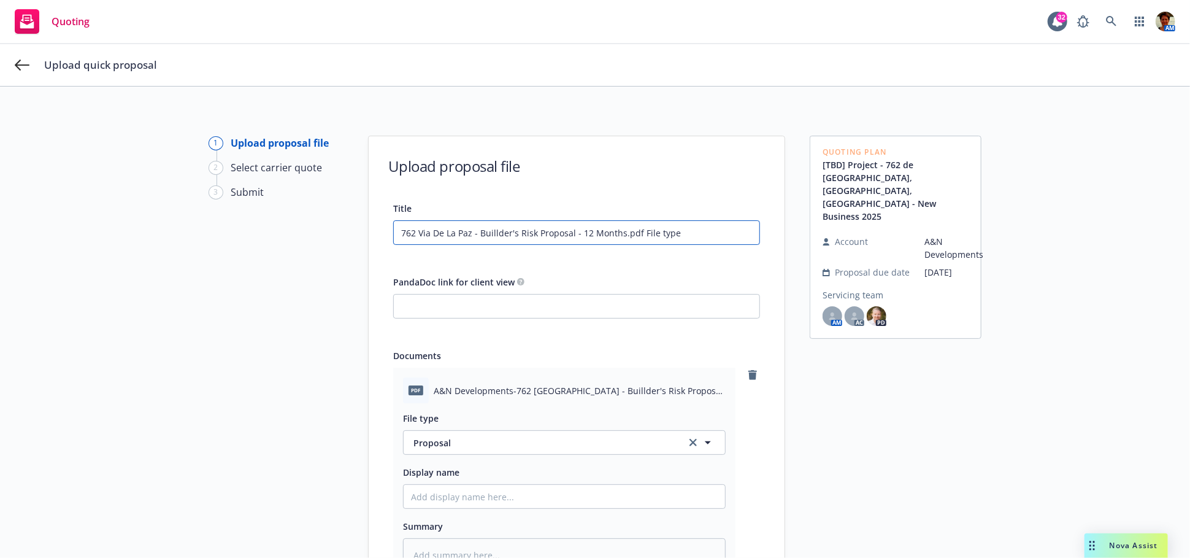
type textarea "x"
type input "762 Via De La Paz - Buillder's Risk Proposal - 12 Months.pdf File ty"
type textarea "x"
type input "762 Via De La Paz - Buillder's Risk Proposal - 12 Months.pdf File t"
type textarea "x"
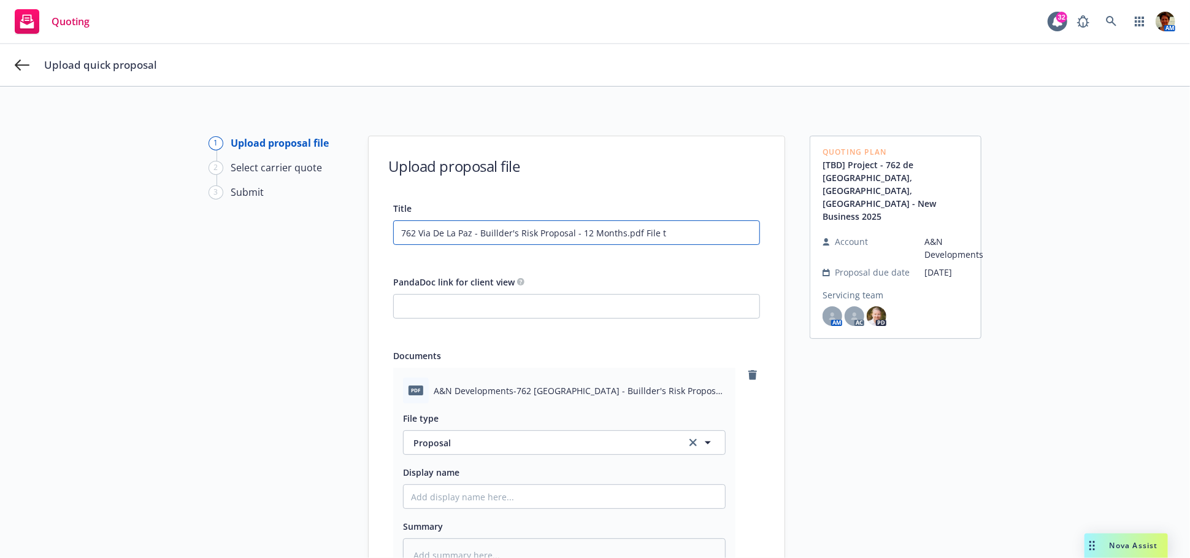
type input "762 Via De La Paz - Buillder's Risk Proposal - 12 Months.pdf File"
type textarea "x"
type input "762 Via De La Paz - Buillder's Risk Proposal - 12 Months.pdf File"
type textarea "x"
type input "762 Via De La Paz - Buillder's Risk Proposal - 12 Months.pdf Fil"
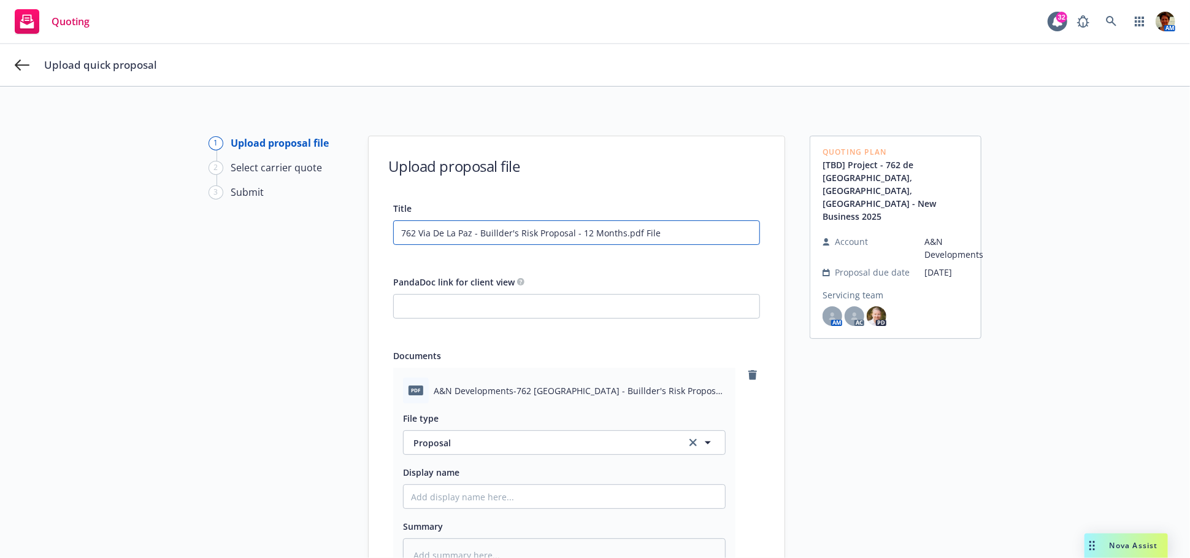
type textarea "x"
type input "762 Via De La Paz - Buillder's Risk Proposal - 12 Months.pdf Fi"
type textarea "x"
type input "762 Via De La Paz - Buillder's Risk Proposal - 12 Months.pdf F"
type textarea "x"
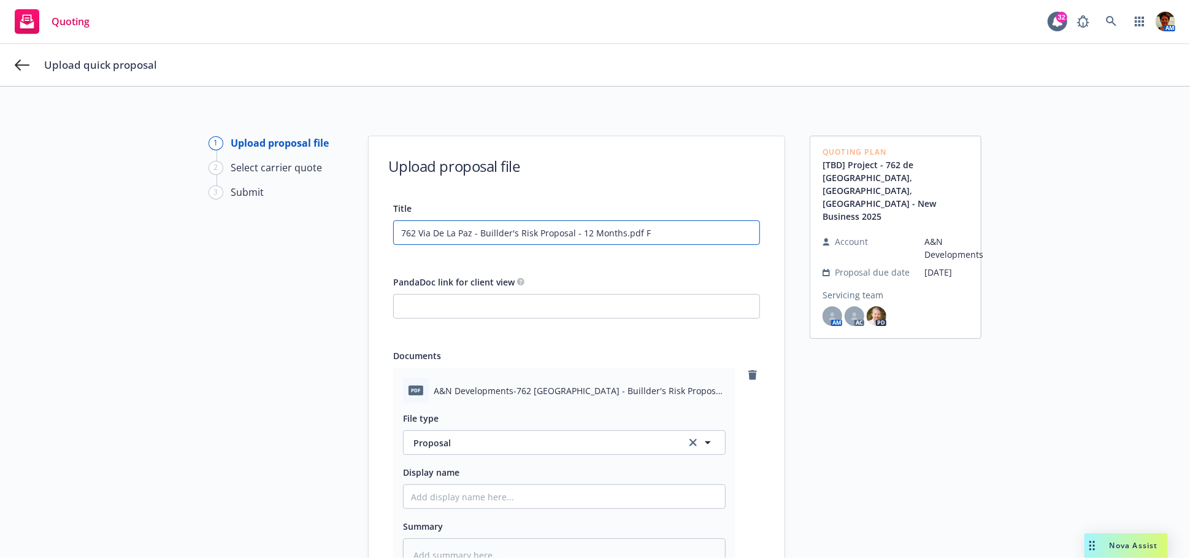
type input "762 Via De La Paz - Buillder's Risk Proposal - 12 Months.pdf"
type textarea "x"
type input "762 Via De La Paz - Buillder's Risk Proposal - 12 Months.pdf"
type textarea "x"
type input "762 Via De La Paz - Buillder's Risk Proposal - 12 Months.pd"
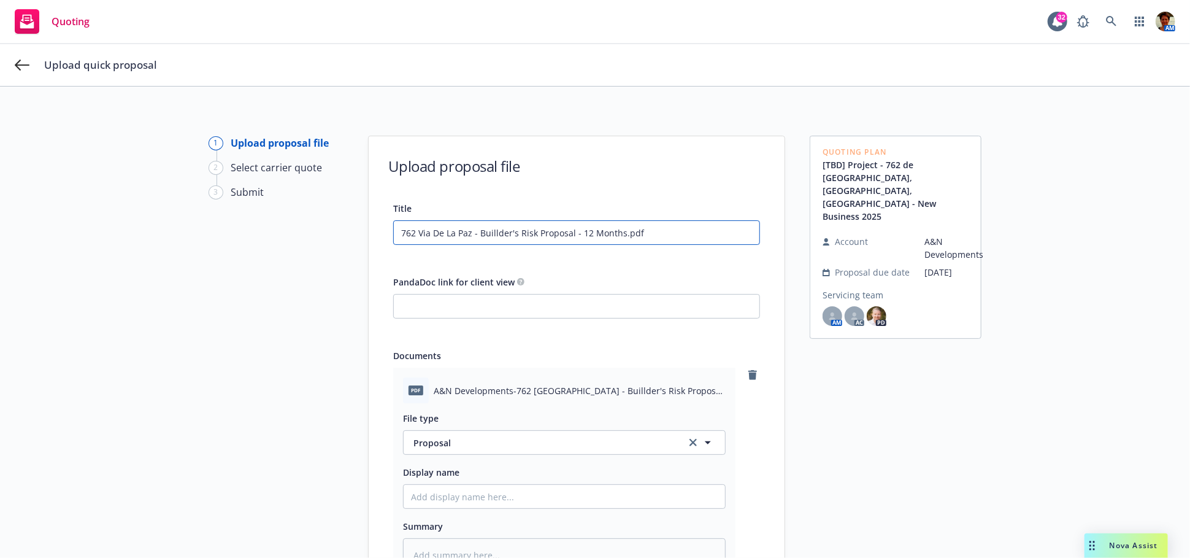
type textarea "x"
type input "762 Via De La Paz - Buillder's Risk Proposal - 12 Months.p"
type textarea "x"
type input "762 Via De La Paz - Buillder's Risk Proposal - 12 Months."
type textarea "x"
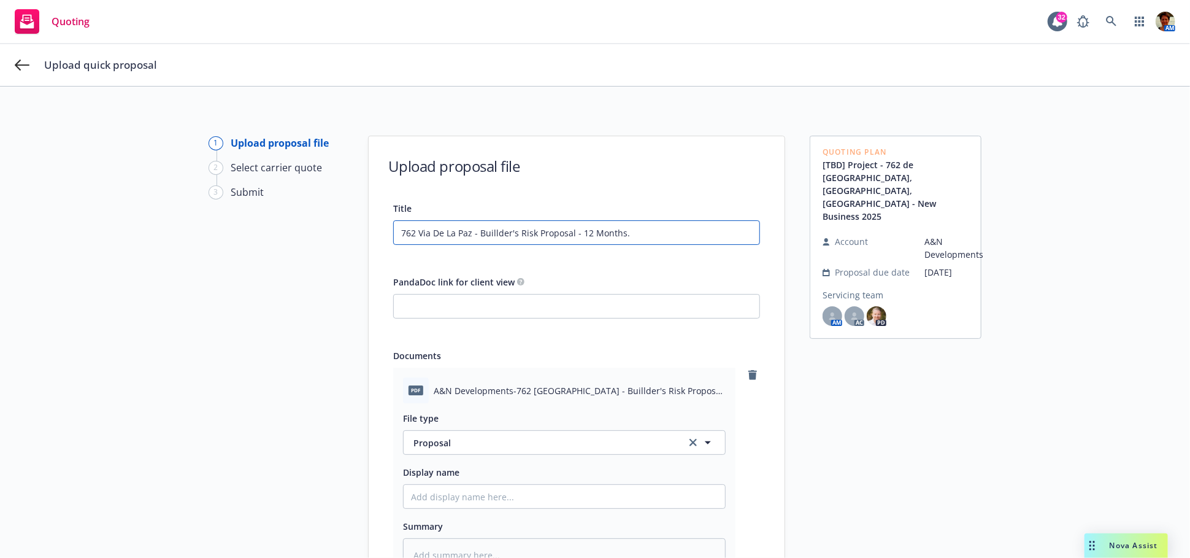
type input "762 Via De La Paz - Buillder's Risk Proposal - 12 Months"
type textarea "x"
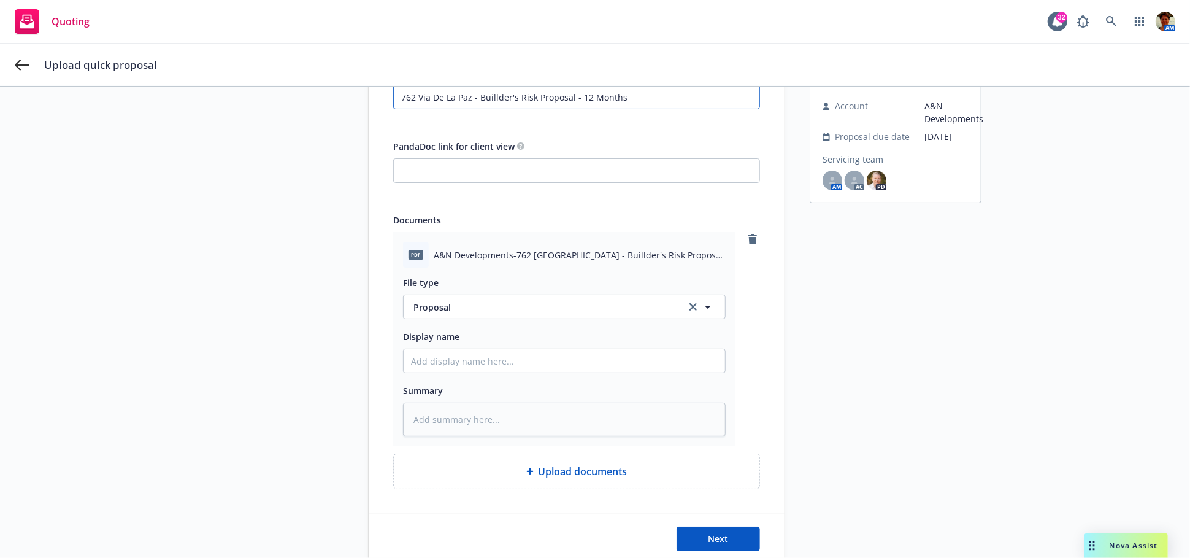
scroll to position [136, 0]
drag, startPoint x: 623, startPoint y: 96, endPoint x: 366, endPoint y: 110, distance: 258.0
click at [369, 110] on div "Title 762 Via De La Paz - Buillder's Risk Proposal - 12 Months PandaDoc link fo…" at bounding box center [577, 276] width 416 height 424
click at [497, 97] on input "762 Via De La Paz - Buillder's Risk Proposal - 12 Months" at bounding box center [577, 96] width 366 height 23
click at [493, 96] on input "762 Via De La Paz - Buillder's Risk Proposal - 12 Months" at bounding box center [577, 96] width 366 height 23
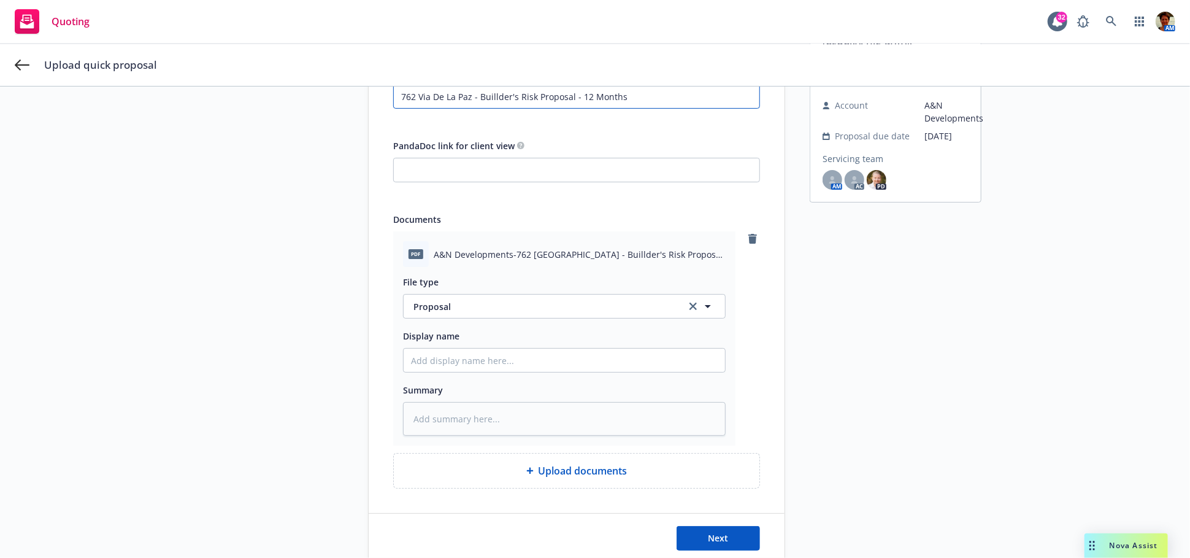
type input "762 Via De La Paz - Builder's Risk Proposal - 12 Months"
type textarea "x"
drag, startPoint x: 615, startPoint y: 99, endPoint x: 362, endPoint y: 117, distance: 253.9
click at [369, 117] on div "Title 762 Via De La Paz - Builder's Risk Proposal - 12 Months PandaDoc link for…" at bounding box center [577, 276] width 416 height 424
type input "762 Via De La Paz - Builder's Risk Proposal - 12 Months"
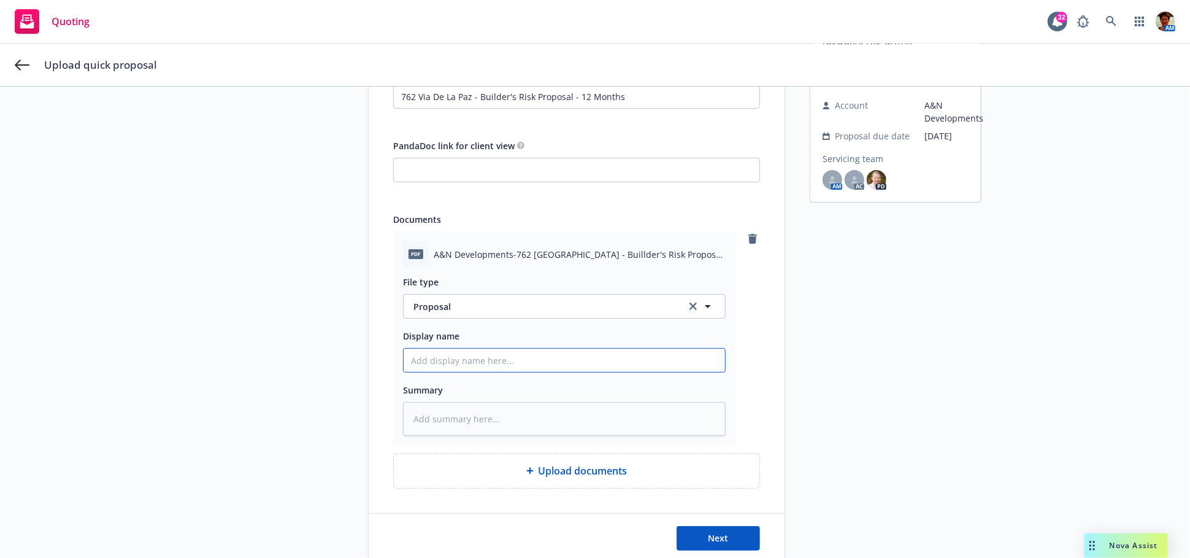
click at [486, 364] on input "Display name" at bounding box center [564, 359] width 321 height 23
paste input "762 Via De La Paz - Builder's Risk Proposal - 12 Months"
type textarea "x"
type input "762 Via De La Paz - Builder's Risk Proposal - 12 Months"
drag, startPoint x: 500, startPoint y: 415, endPoint x: 523, endPoint y: 416, distance: 22.1
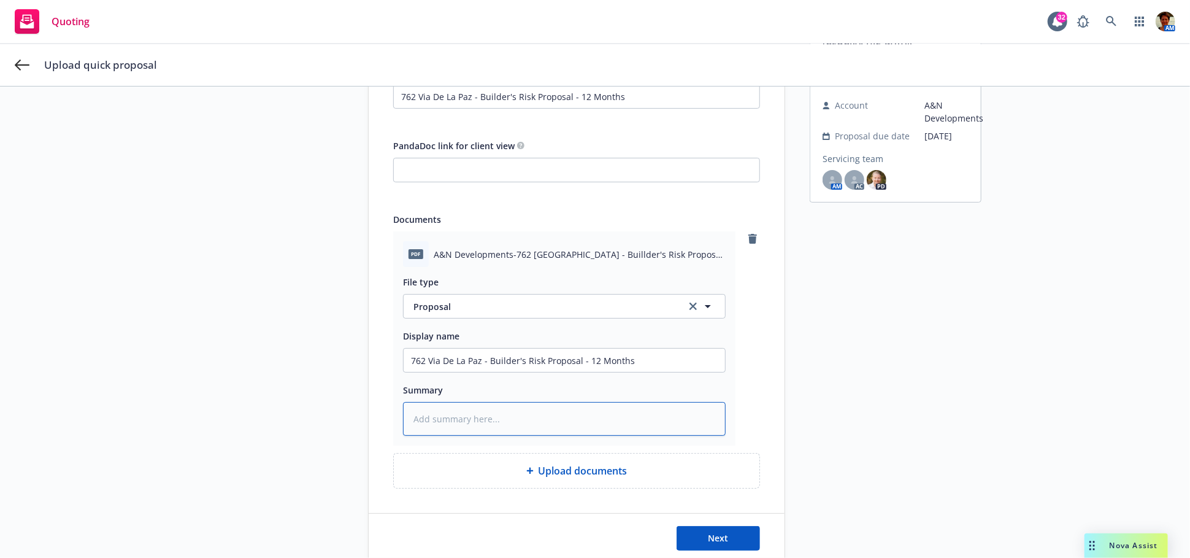
click at [501, 415] on textarea at bounding box center [564, 419] width 323 height 34
paste textarea "762 Via De La Paz - Builder's Risk Proposal - 12 Months"
type textarea "x"
type textarea "762 Via De La Paz - Builder's Risk Proposal - 12 Months"
click at [737, 531] on button "Next" at bounding box center [718, 538] width 83 height 25
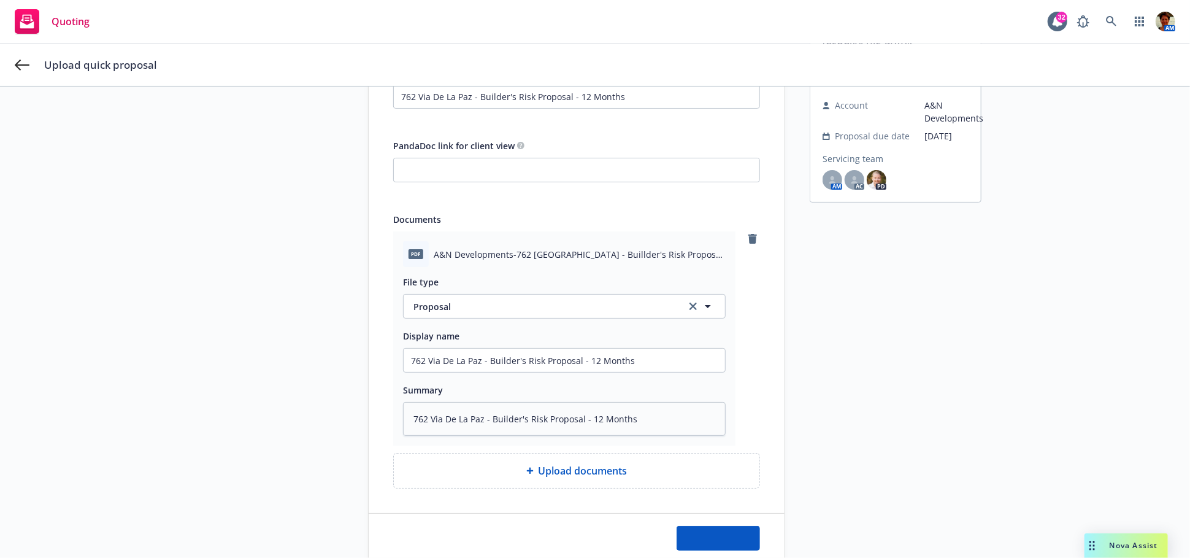
type textarea "x"
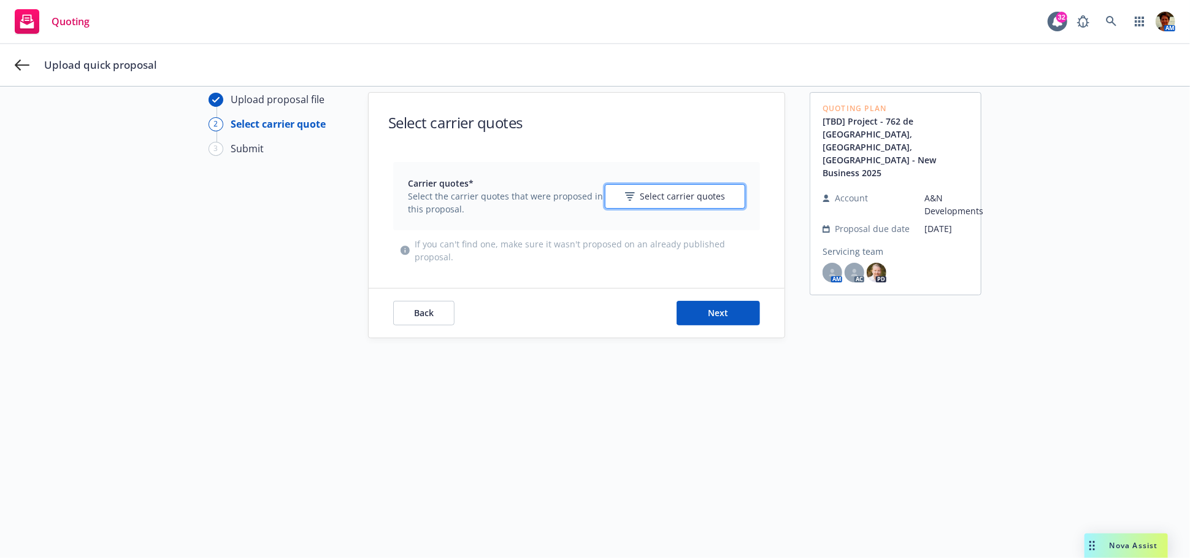
click at [663, 190] on span "Select carrier quotes" at bounding box center [682, 196] width 85 height 13
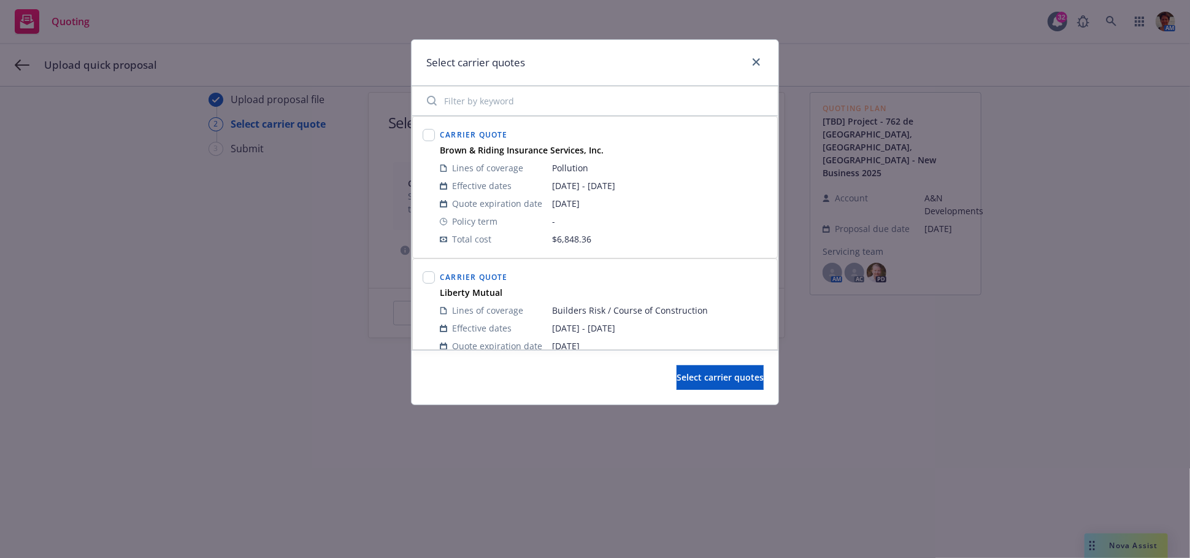
scroll to position [51, 0]
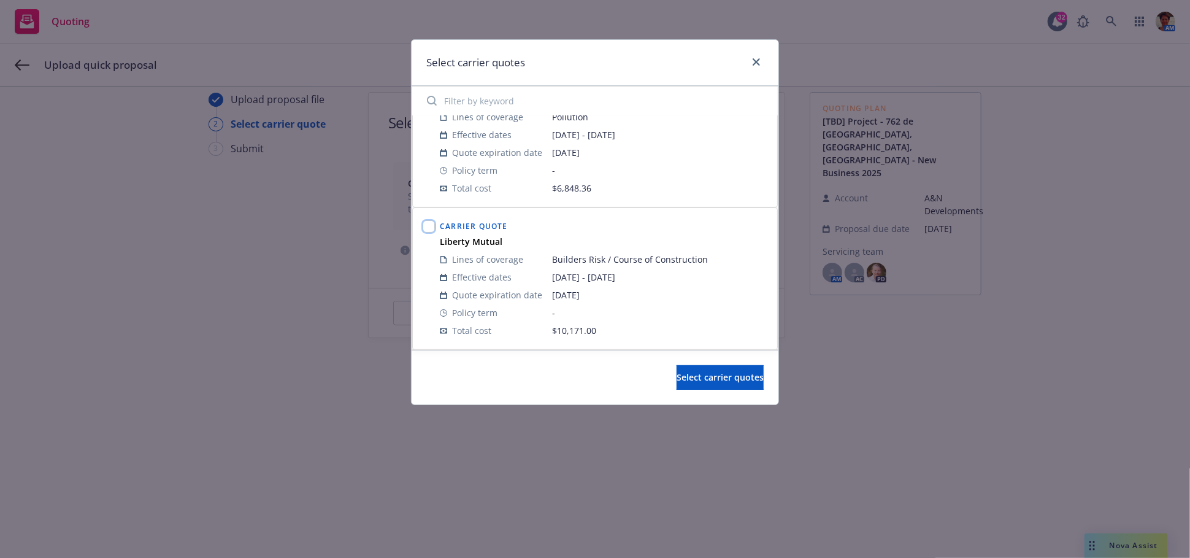
drag, startPoint x: 433, startPoint y: 225, endPoint x: 448, endPoint y: 240, distance: 21.3
click at [434, 227] on input "checkbox" at bounding box center [429, 226] width 12 height 12
checkbox input "true"
click at [711, 383] on button "Select carrier quotes" at bounding box center [720, 377] width 87 height 25
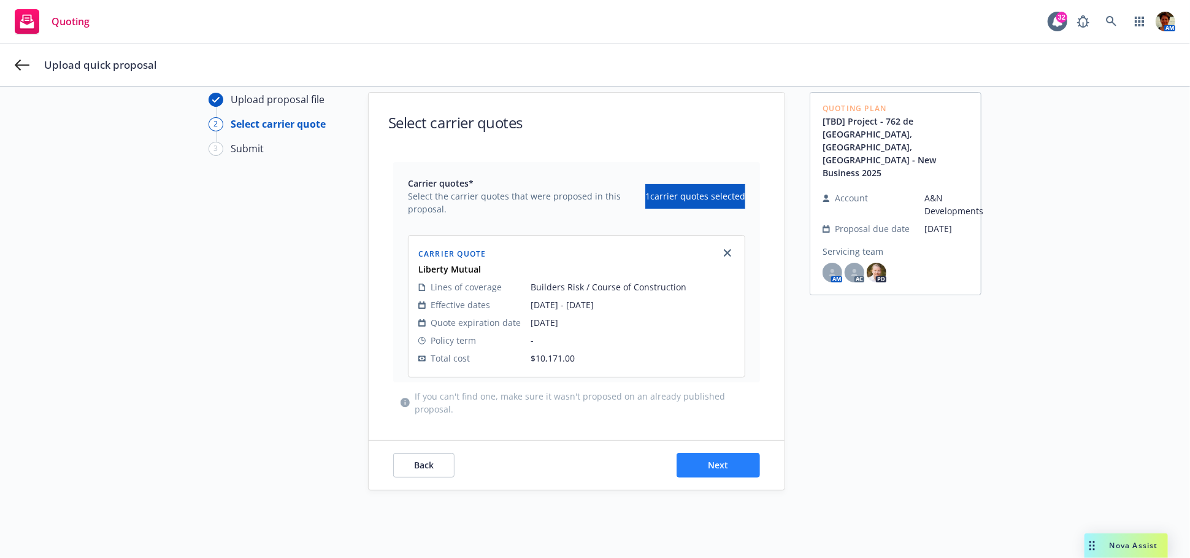
click at [726, 465] on div "Next" at bounding box center [718, 465] width 83 height 25
click at [726, 467] on button "Next" at bounding box center [718, 465] width 83 height 25
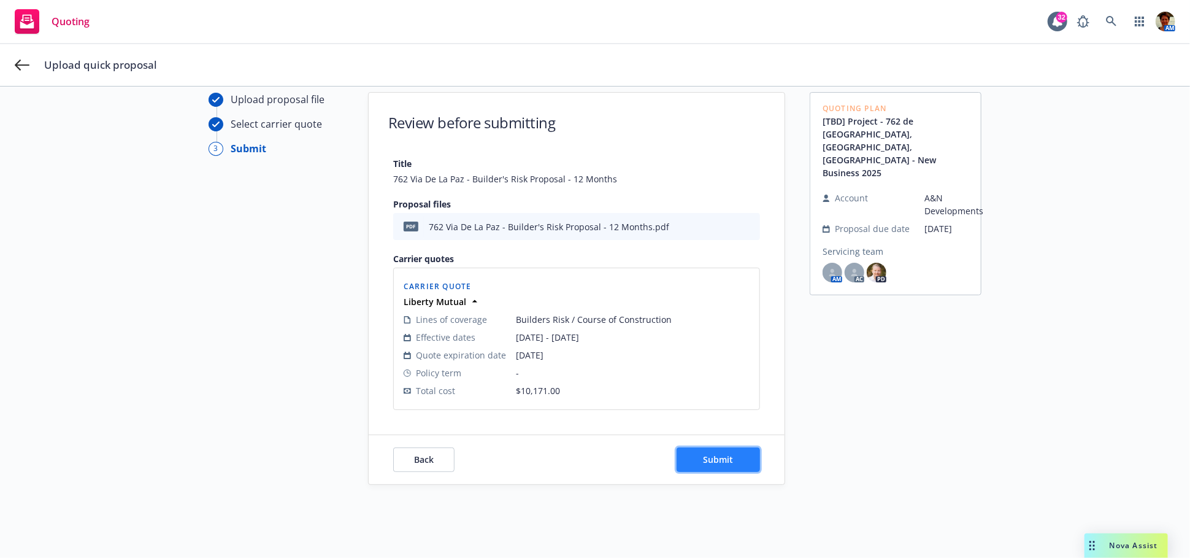
click at [713, 454] on span "Submit" at bounding box center [719, 459] width 30 height 12
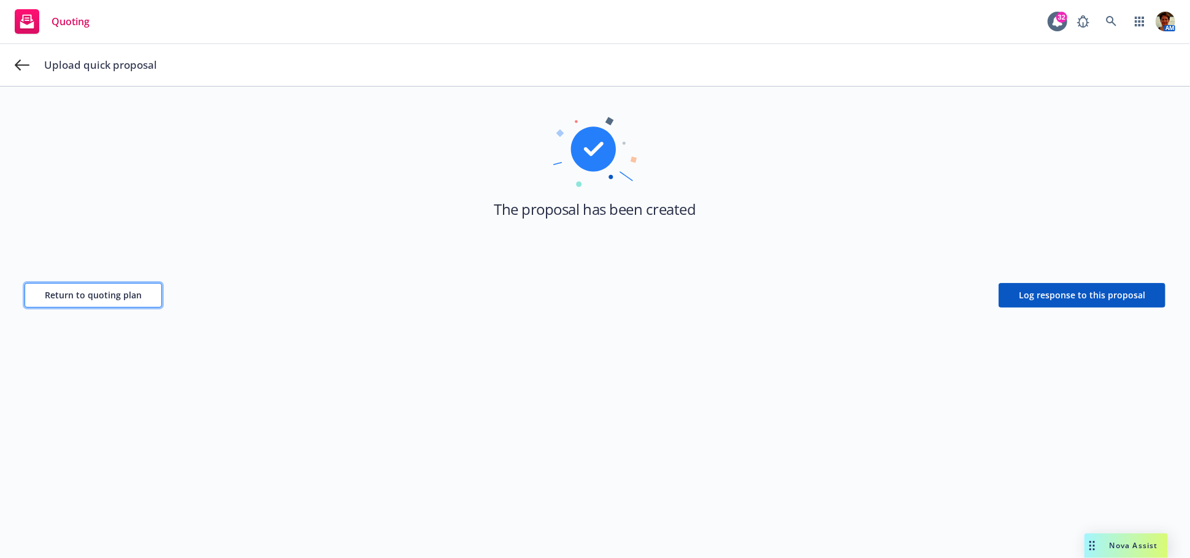
click at [56, 290] on span "Return to quoting plan" at bounding box center [93, 295] width 97 height 12
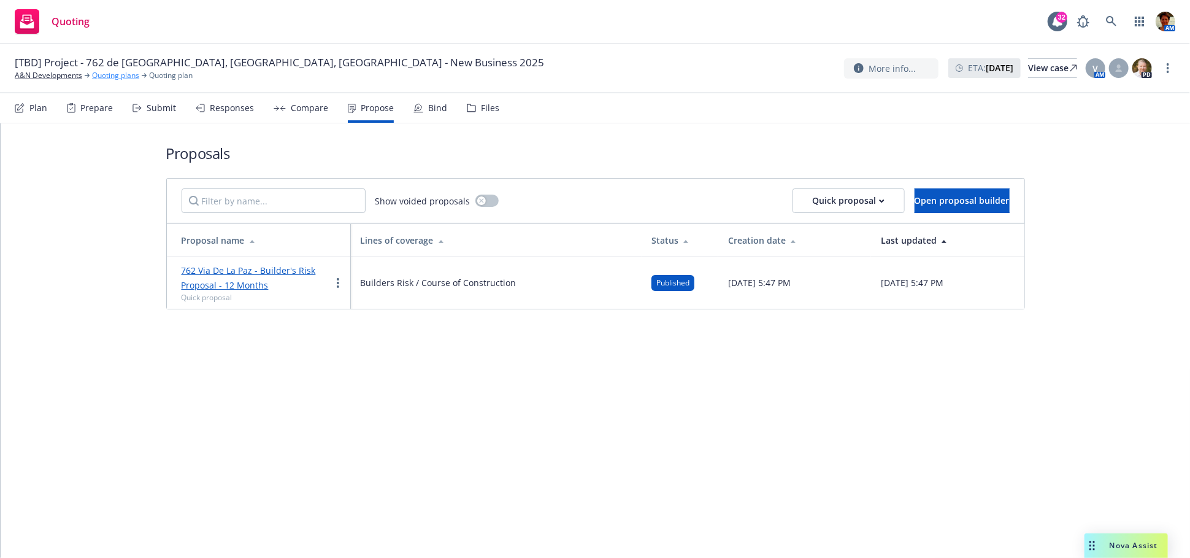
click at [113, 75] on link "Quoting plans" at bounding box center [115, 75] width 47 height 11
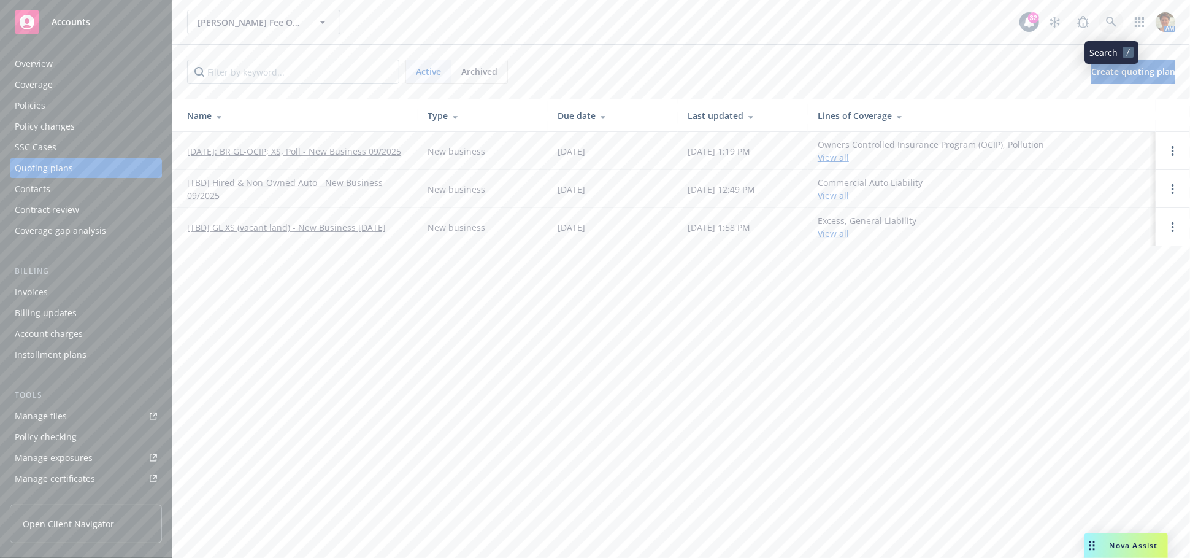
click at [1111, 25] on icon at bounding box center [1111, 22] width 11 height 11
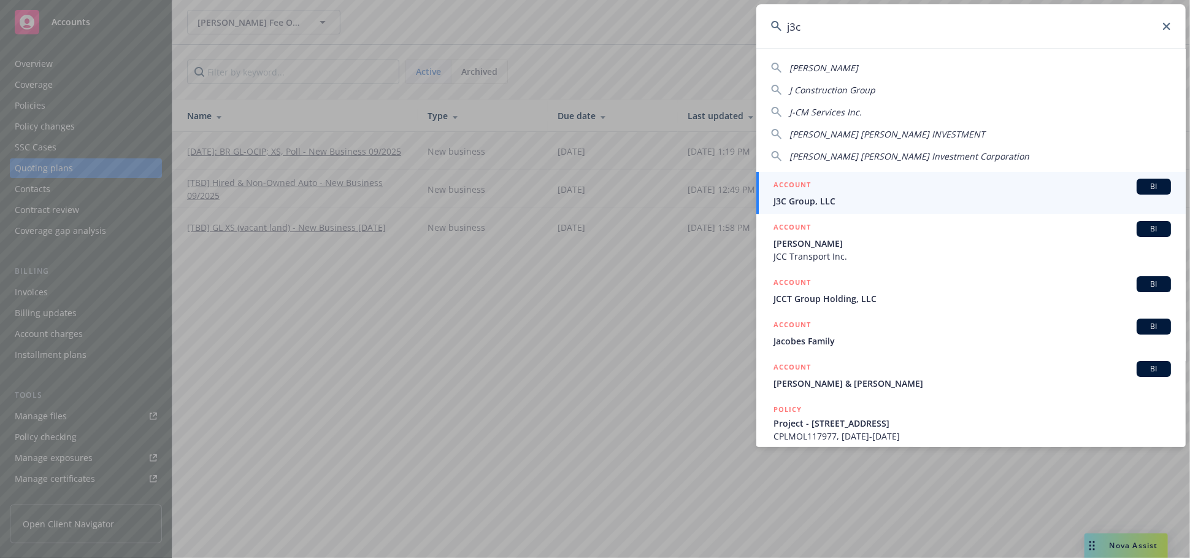
type input "j3c"
click at [880, 181] on div "ACCOUNT BI" at bounding box center [971, 186] width 397 height 16
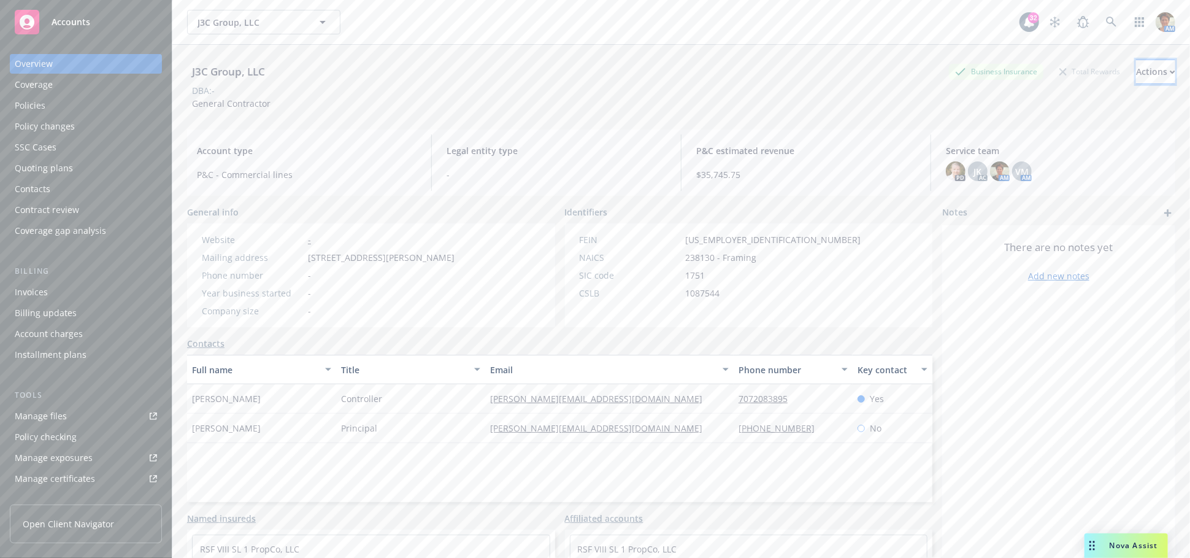
click at [1136, 66] on div "Actions" at bounding box center [1155, 71] width 39 height 23
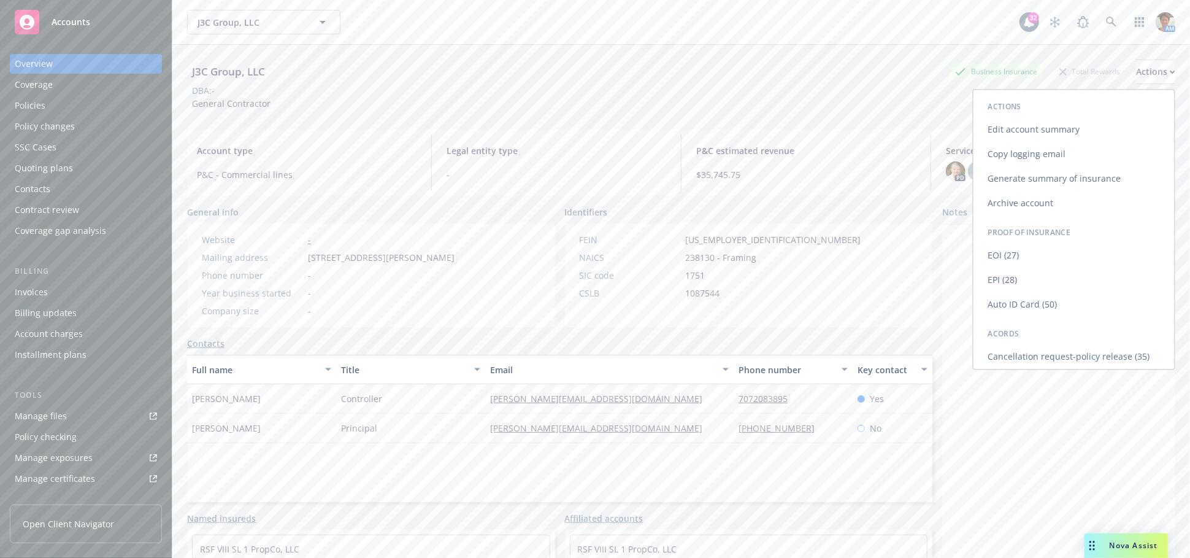
click at [1007, 150] on link "Copy logging email" at bounding box center [1073, 154] width 201 height 25
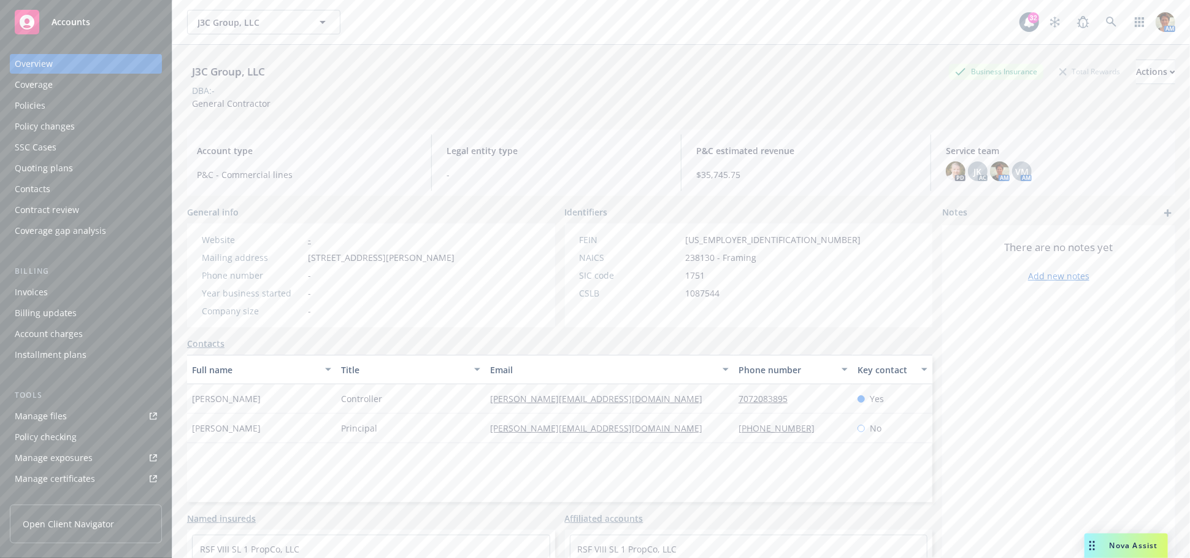
click at [37, 104] on div "Policies" at bounding box center [30, 106] width 31 height 20
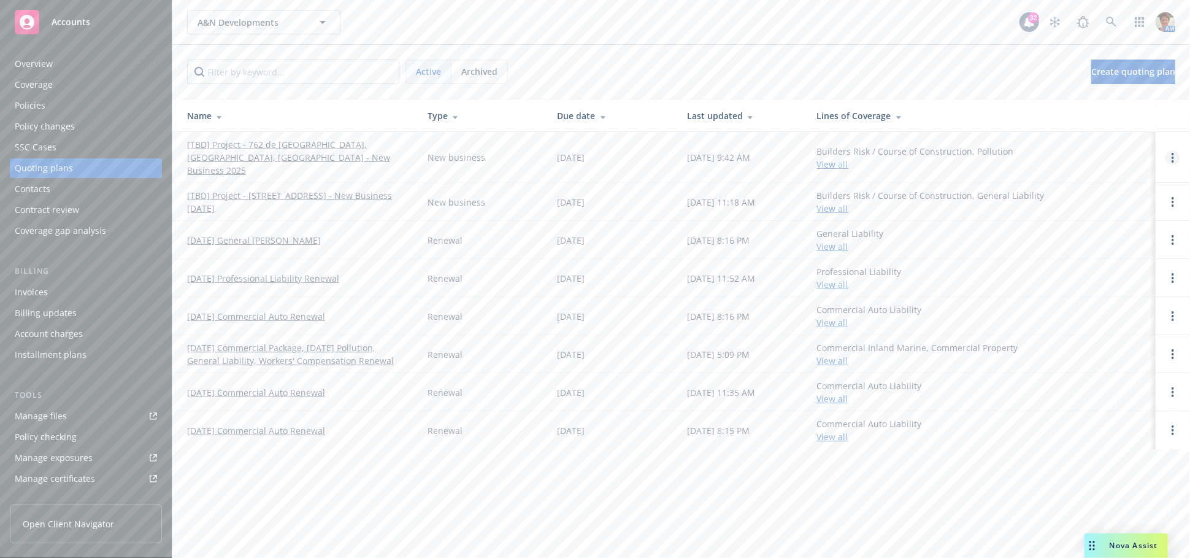
click at [1173, 156] on circle "Open options" at bounding box center [1173, 157] width 2 height 2
click at [1091, 62] on span "Copy logging email" at bounding box center [1109, 68] width 107 height 12
